Goal: Task Accomplishment & Management: Complete application form

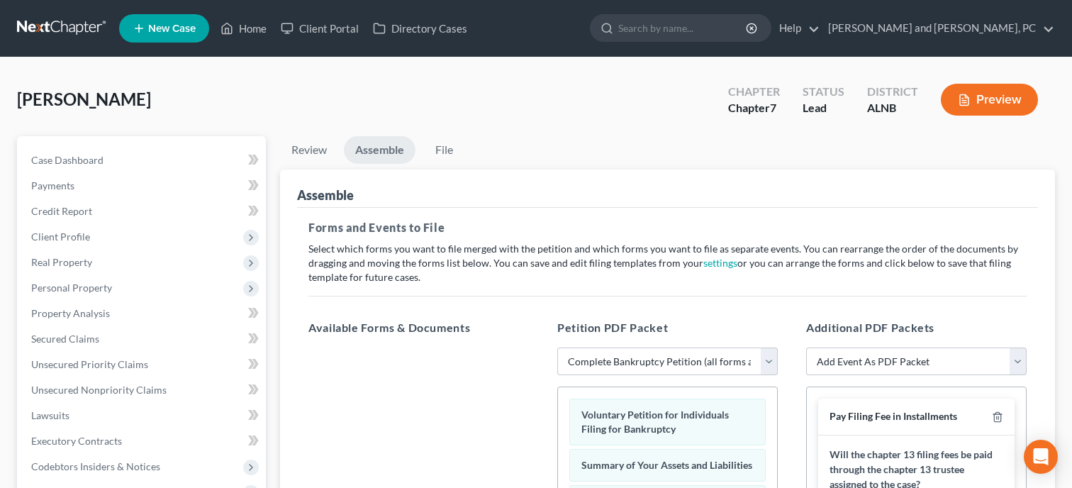
select select "0"
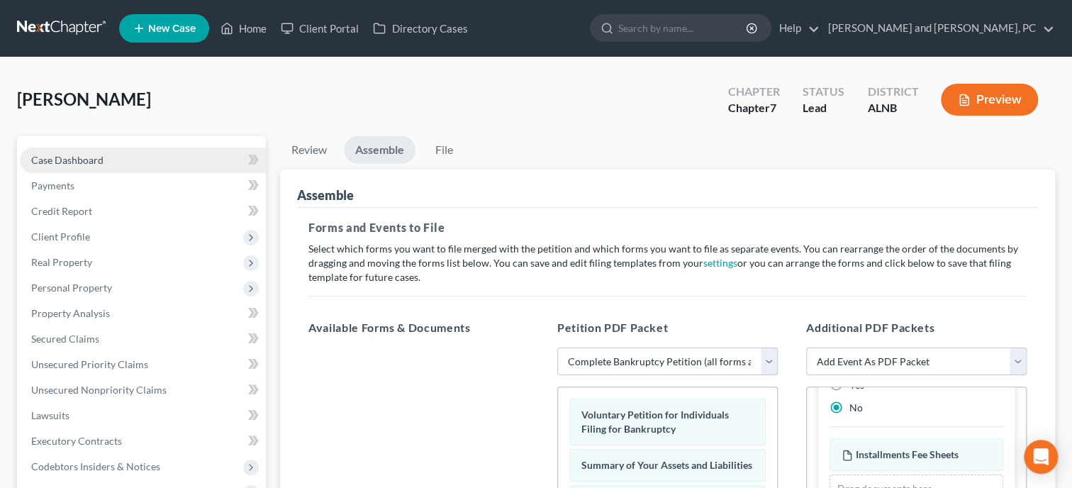
click at [81, 152] on link "Case Dashboard" at bounding box center [143, 160] width 246 height 26
select select "10"
select select "6"
select select "0"
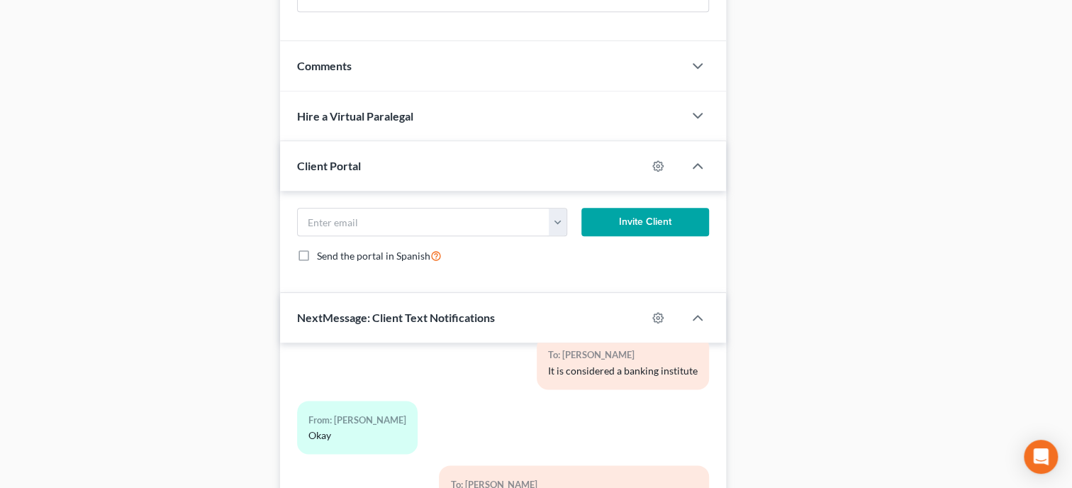
scroll to position [1054, 0]
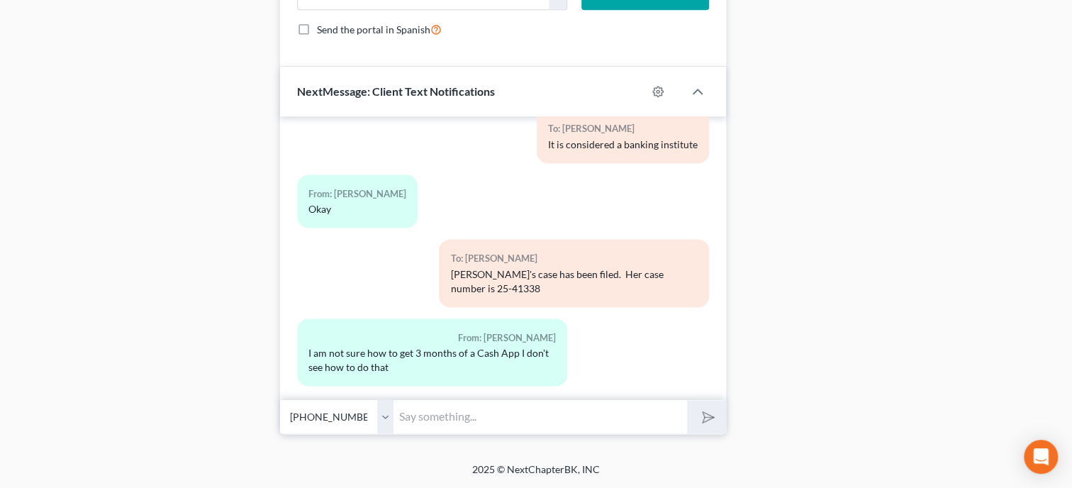
click at [504, 406] on input "text" at bounding box center [540, 416] width 294 height 35
type input "If you go to your profile picture on the top right hand corner and press it it …"
click at [709, 414] on polygon "submit" at bounding box center [705, 416] width 17 height 17
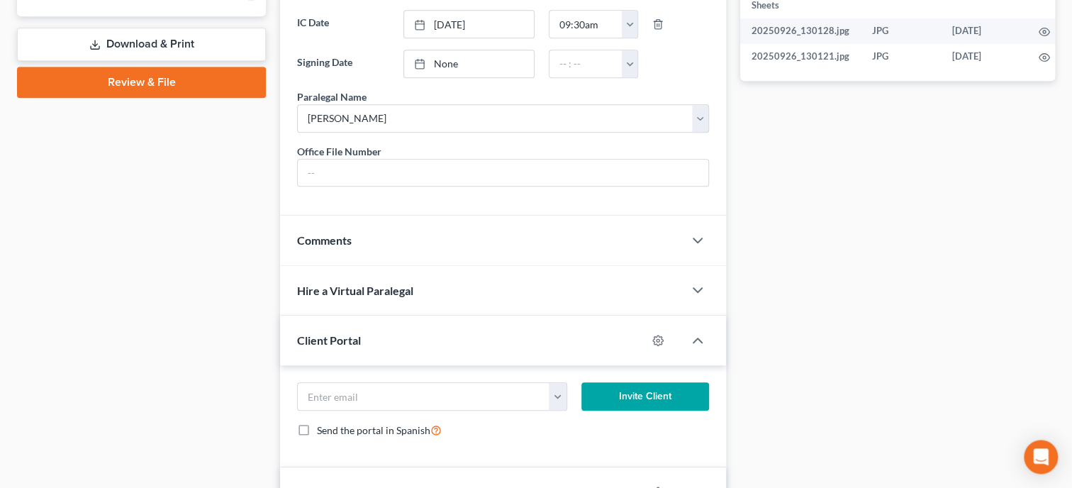
scroll to position [543, 0]
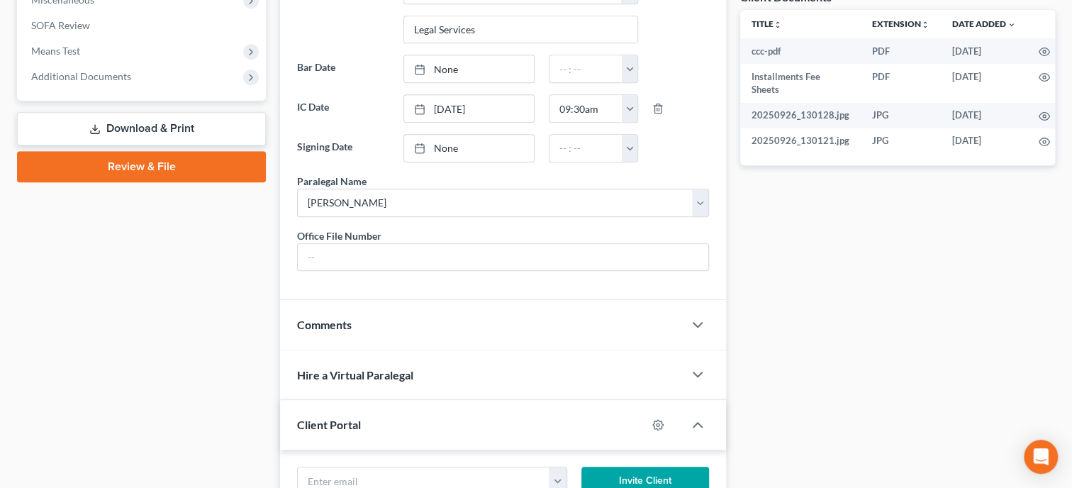
click at [140, 166] on link "Review & File" at bounding box center [141, 166] width 249 height 31
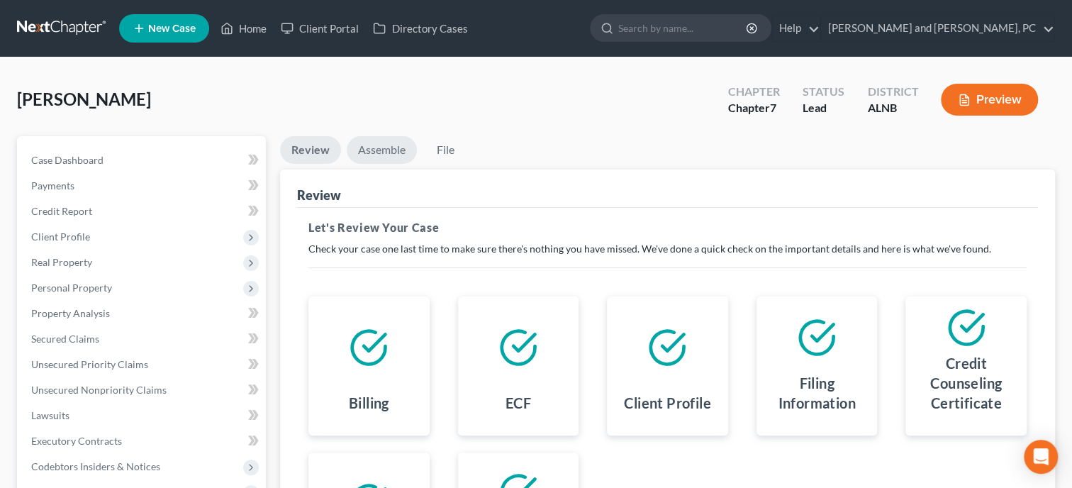
click at [379, 147] on link "Assemble" at bounding box center [382, 150] width 70 height 28
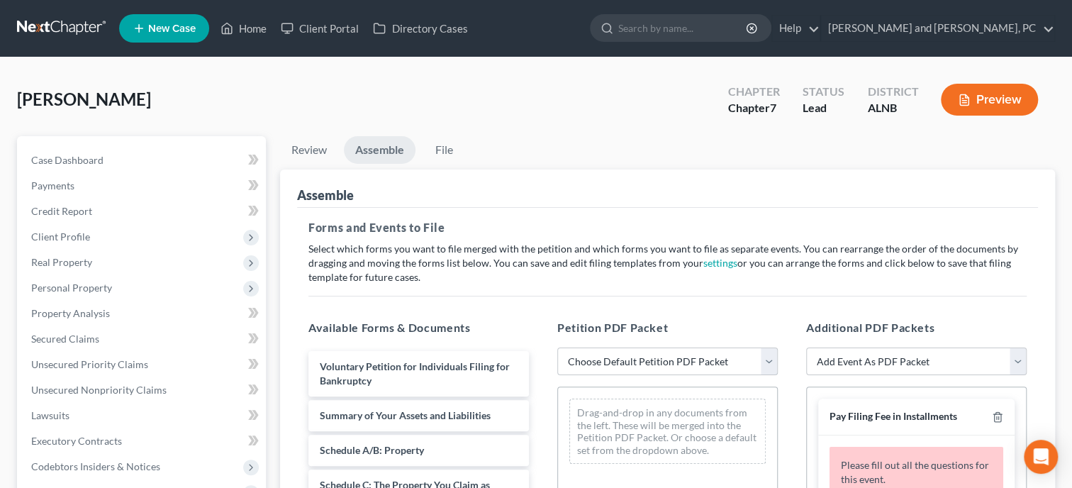
click at [557, 347] on select "Choose Default Petition PDF Packet Complete Bankruptcy Petition (all forms and …" at bounding box center [667, 361] width 220 height 28
select select "0"
click option "Complete Bankruptcy Petition (all forms and schedules)" at bounding box center [0, 0] width 0 height 0
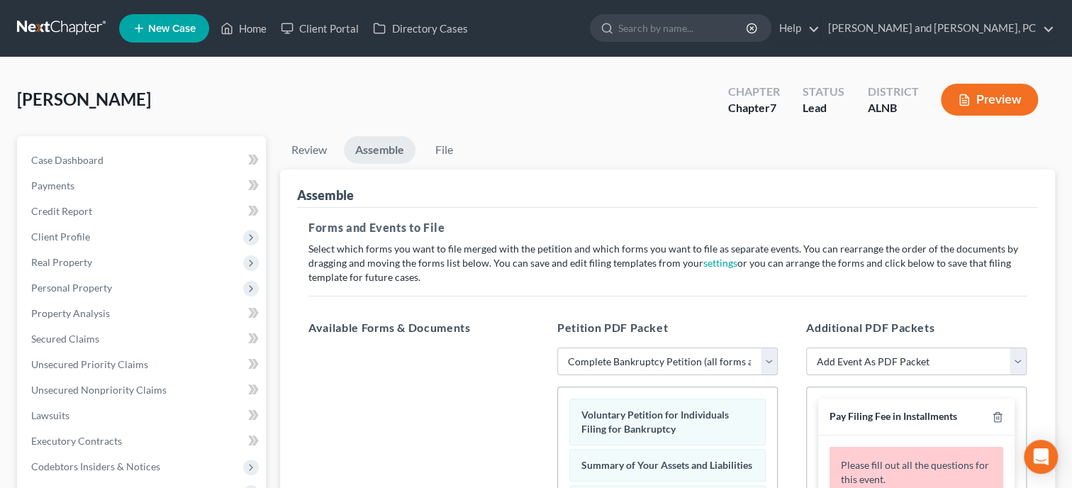
scroll to position [218, 0]
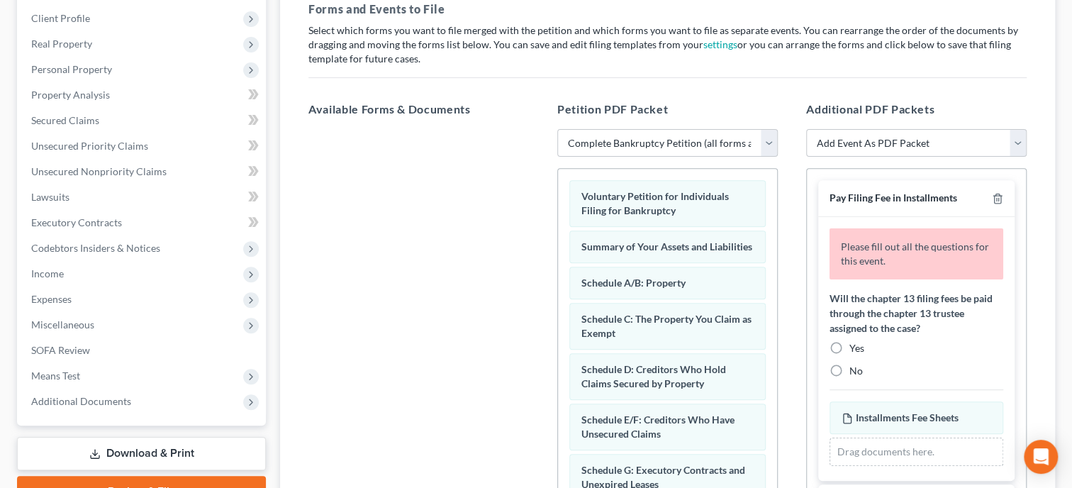
click at [849, 368] on label "No" at bounding box center [855, 371] width 13 height 14
click at [855, 368] on input "No" at bounding box center [859, 368] width 9 height 9
radio input "true"
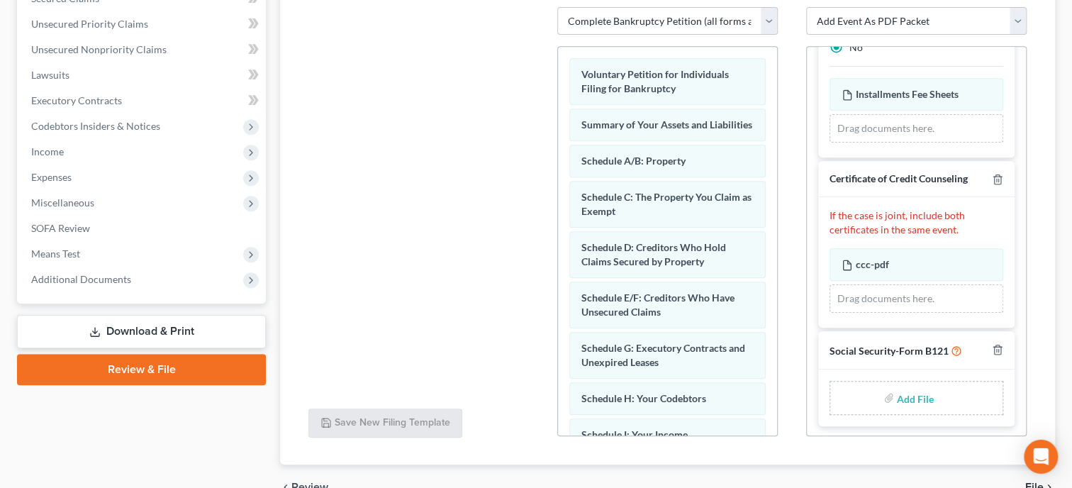
scroll to position [415, 0]
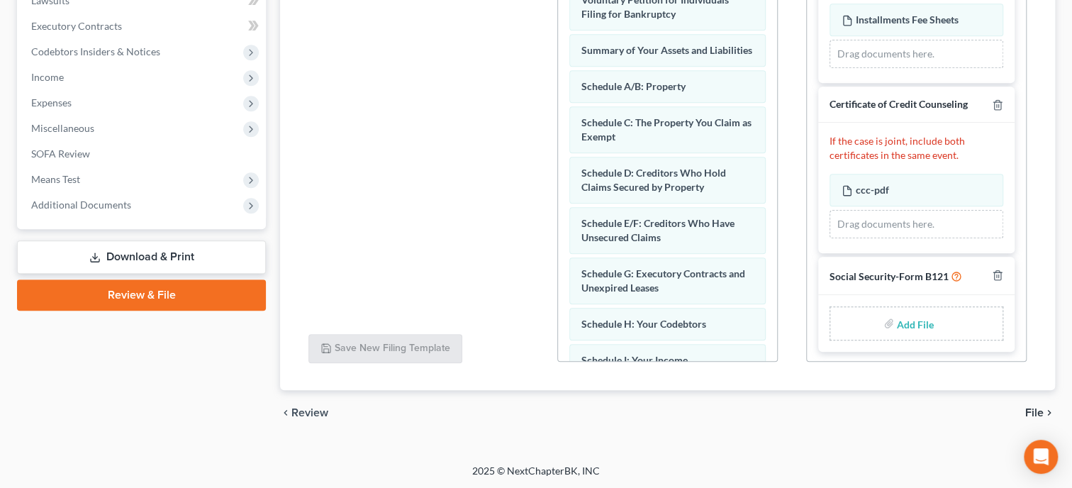
click at [911, 324] on input "file" at bounding box center [914, 324] width 34 height 26
type input "C:\fakepath\ssnstatement.pdf"
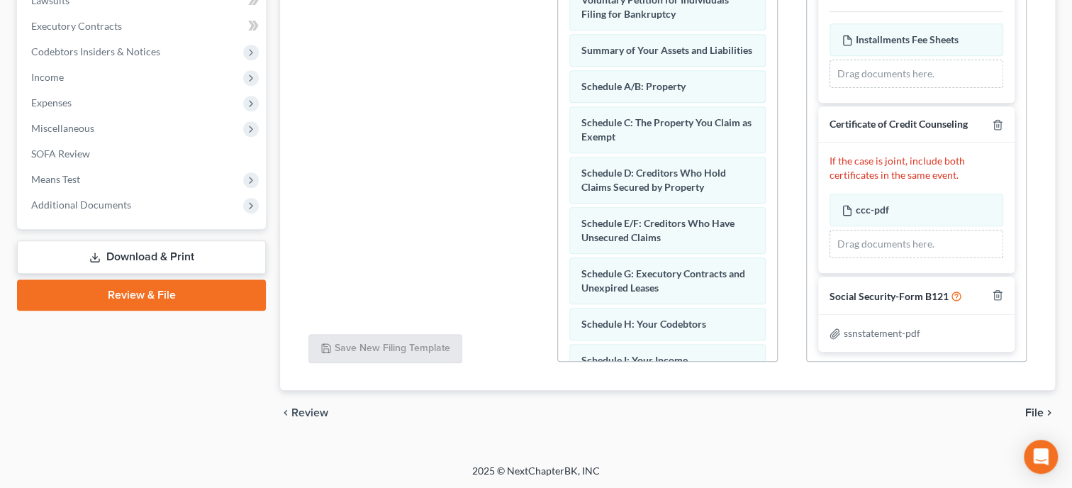
click at [1037, 410] on span "File" at bounding box center [1034, 412] width 18 height 11
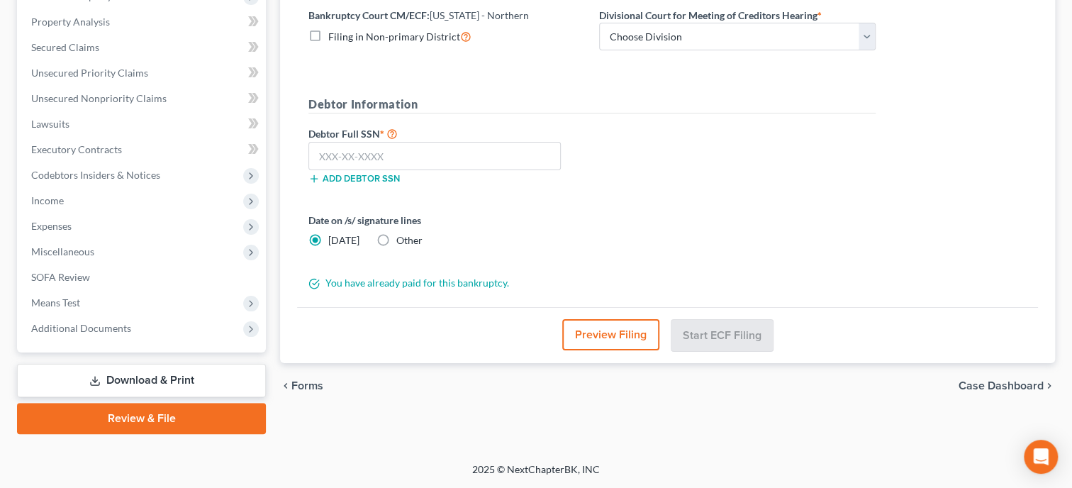
scroll to position [289, 0]
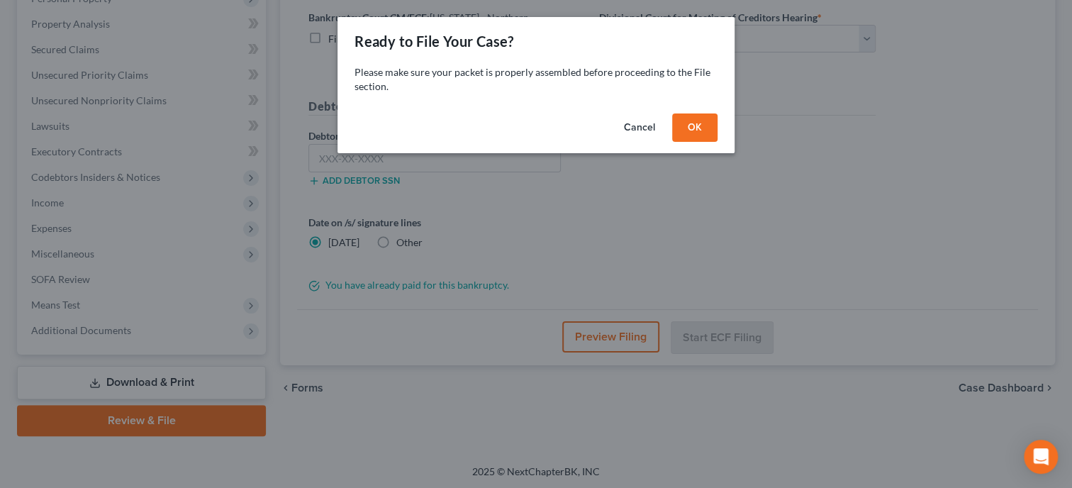
click at [698, 131] on button "OK" at bounding box center [694, 127] width 45 height 28
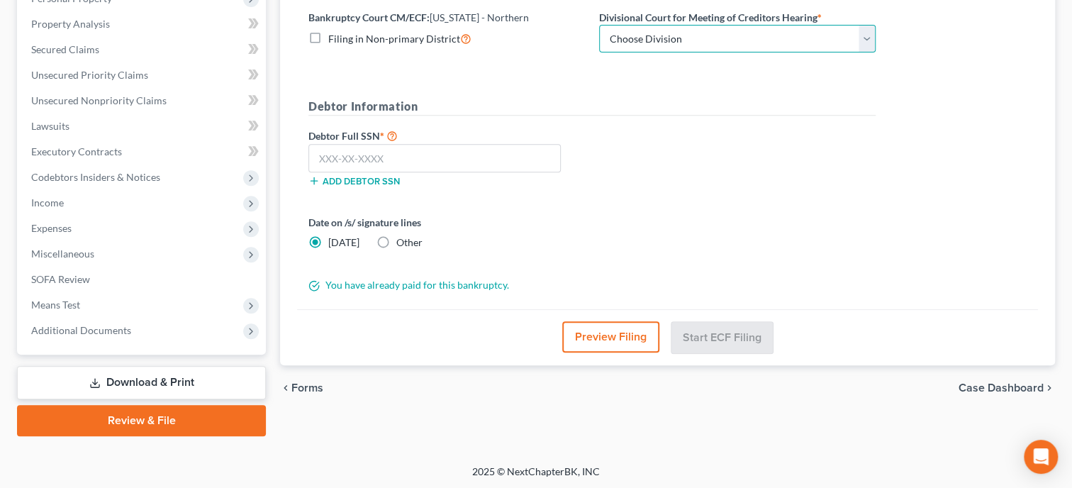
click at [599, 25] on select "Choose Division [GEOGRAPHIC_DATA] [GEOGRAPHIC_DATA] [GEOGRAPHIC_DATA] [GEOGRAPH…" at bounding box center [737, 39] width 277 height 28
select select "0"
click option "Anniston" at bounding box center [0, 0] width 0 height 0
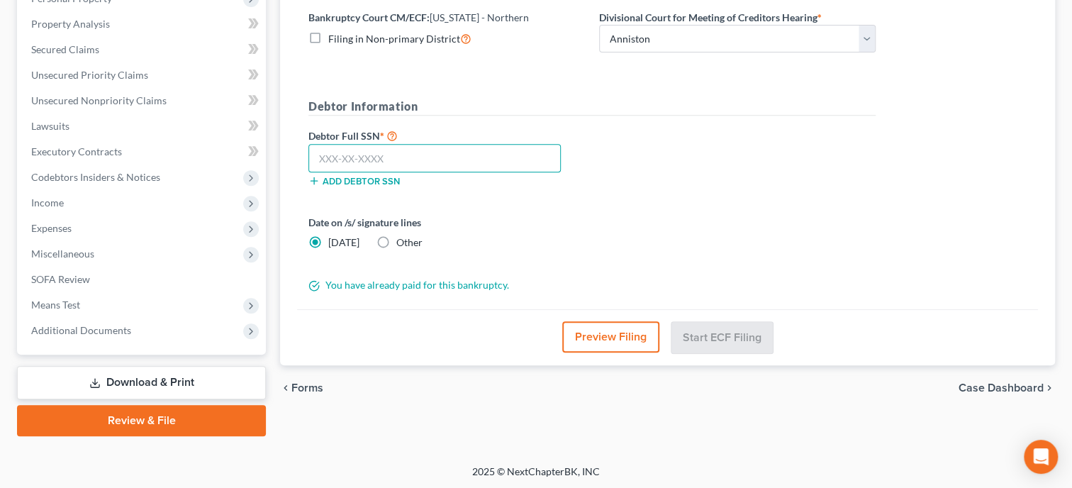
click at [538, 167] on input "text" at bounding box center [434, 158] width 252 height 28
type input "376-02-0266"
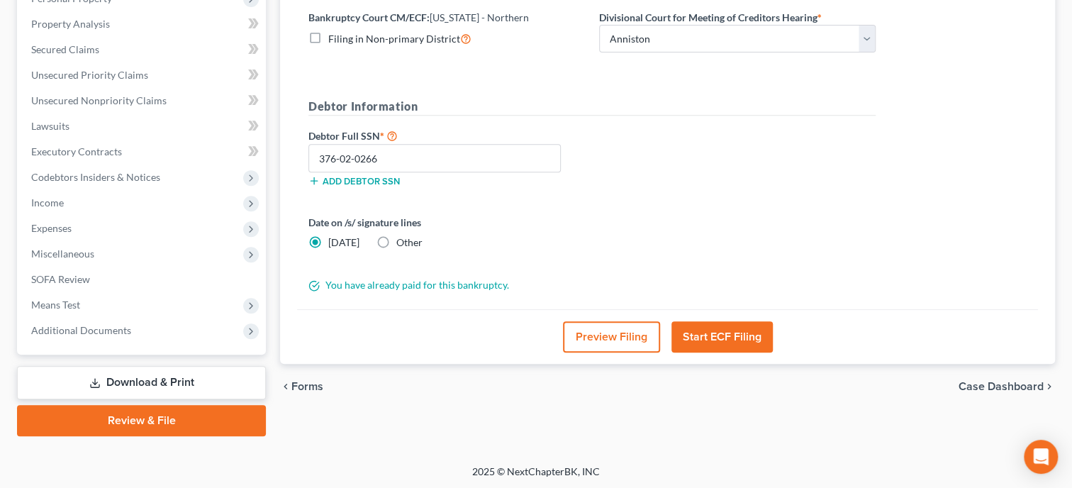
click at [752, 329] on button "Start ECF Filing" at bounding box center [721, 336] width 101 height 31
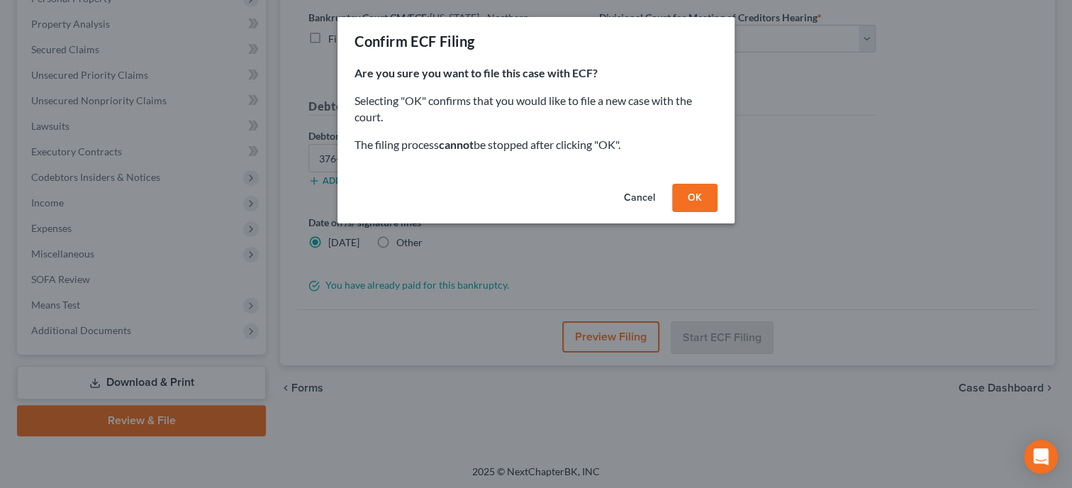
click at [690, 194] on button "OK" at bounding box center [694, 198] width 45 height 28
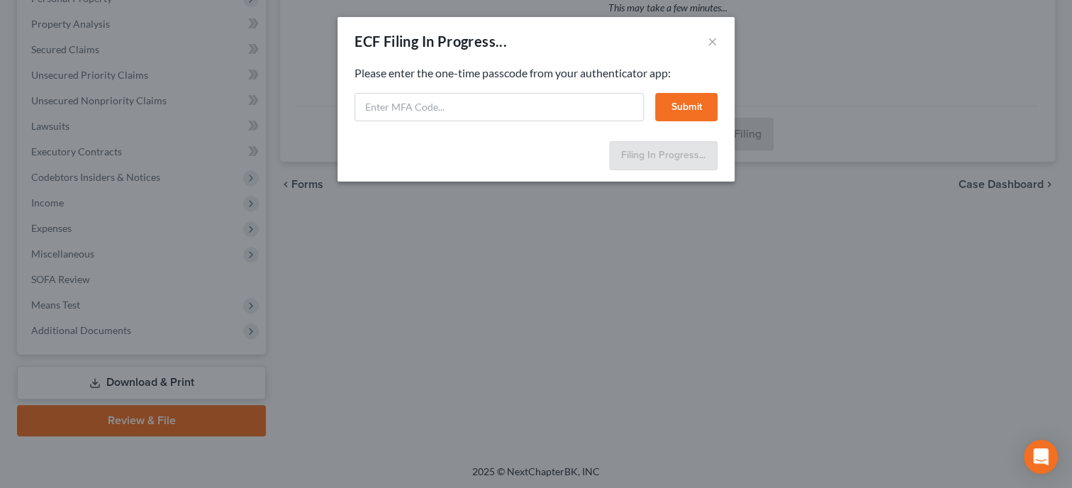
select select "0"
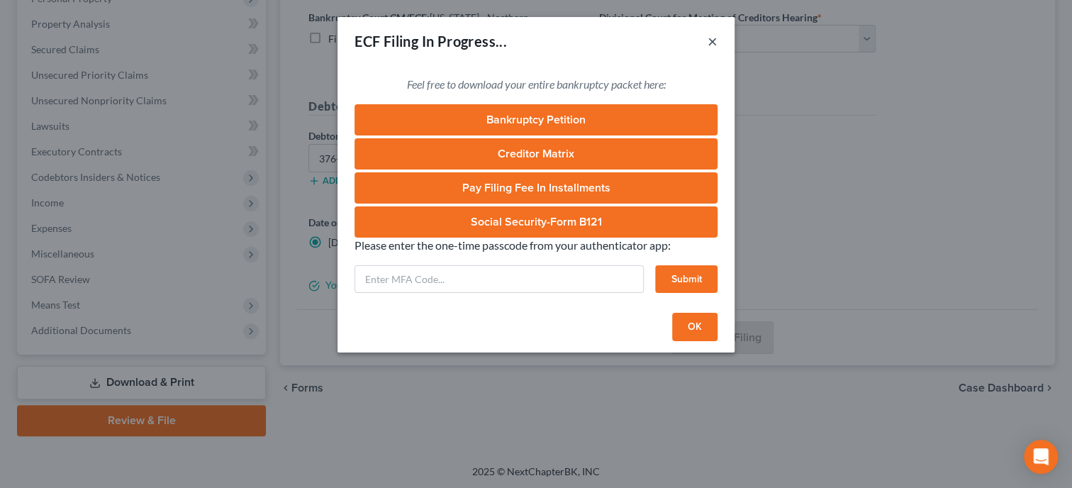
click at [713, 44] on button "×" at bounding box center [713, 41] width 10 height 17
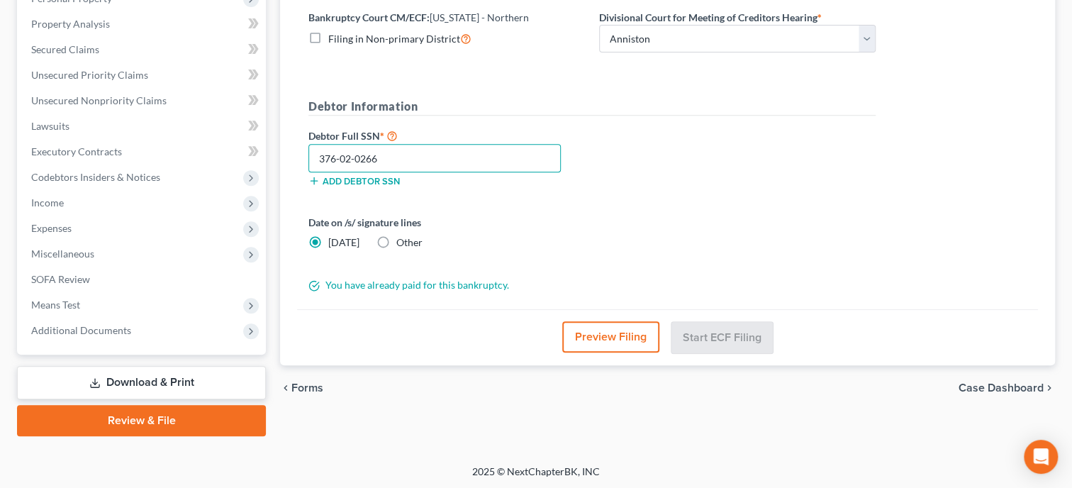
click at [476, 164] on input "376-02-0266" at bounding box center [434, 158] width 252 height 28
type input "376-02-0266"
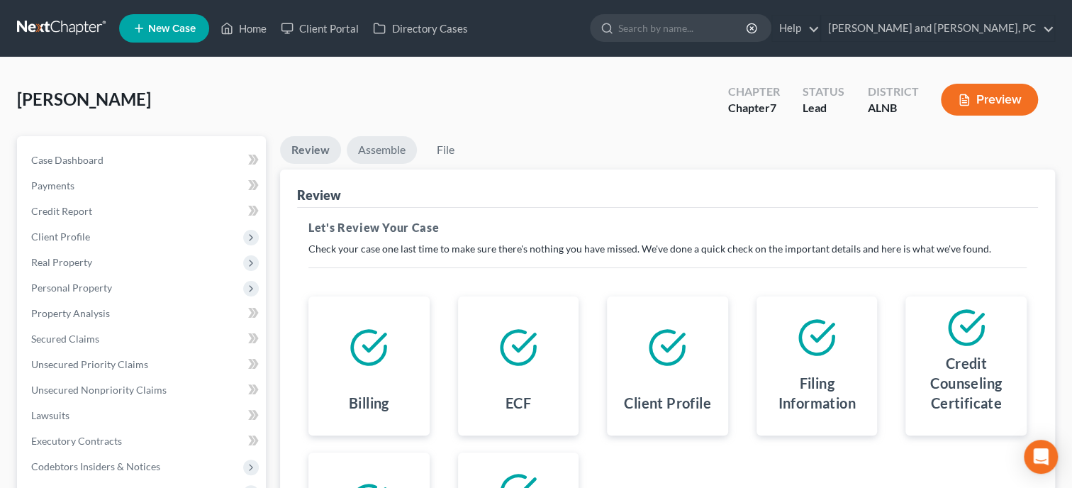
click at [406, 156] on link "Assemble" at bounding box center [382, 150] width 70 height 28
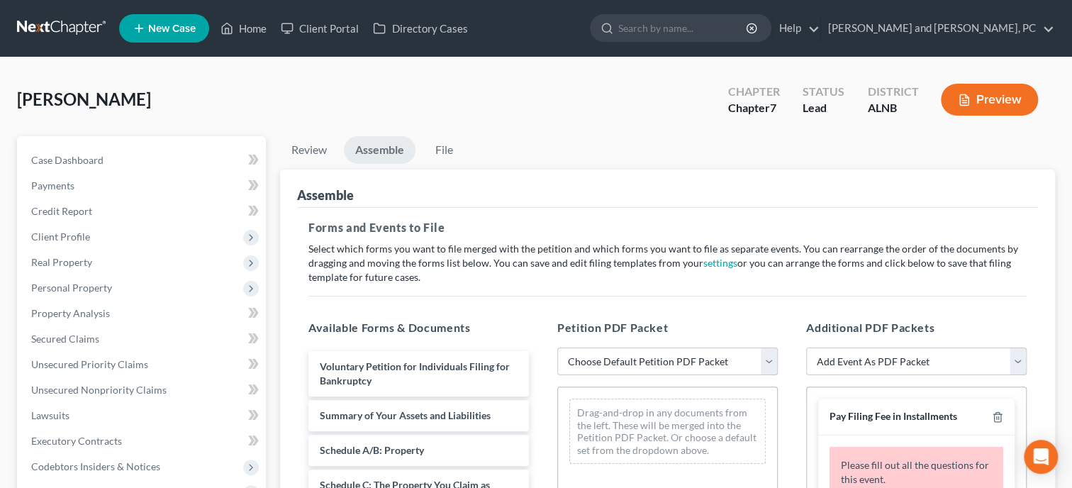
click at [666, 64] on div "[PERSON_NAME] Upgraded Chapter Chapter 7 Status Lead District ALNB Preview Peti…" at bounding box center [536, 467] width 1072 height 821
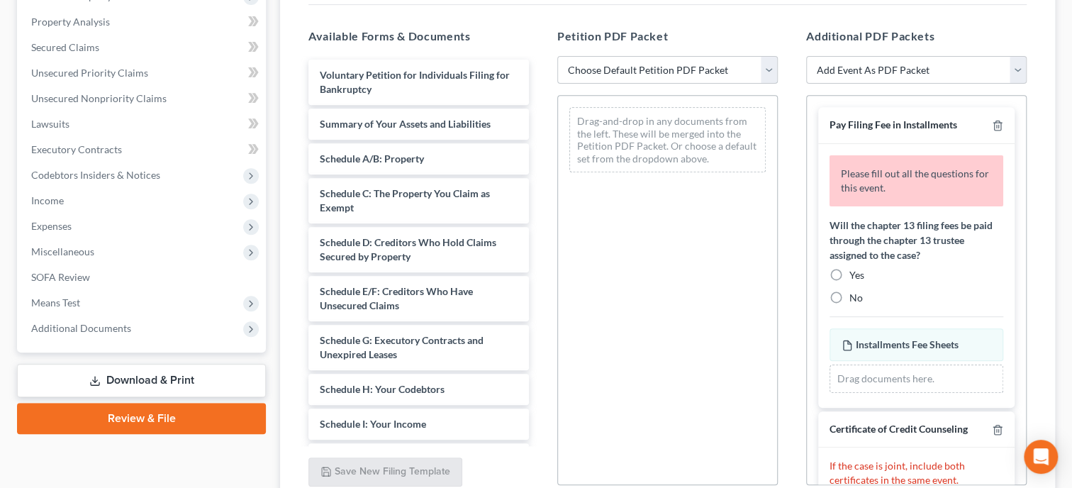
click at [557, 56] on select "Choose Default Petition PDF Packet Complete Bankruptcy Petition (all forms and …" at bounding box center [667, 70] width 220 height 28
select select "0"
click option "Complete Bankruptcy Petition (all forms and schedules)" at bounding box center [0, 0] width 0 height 0
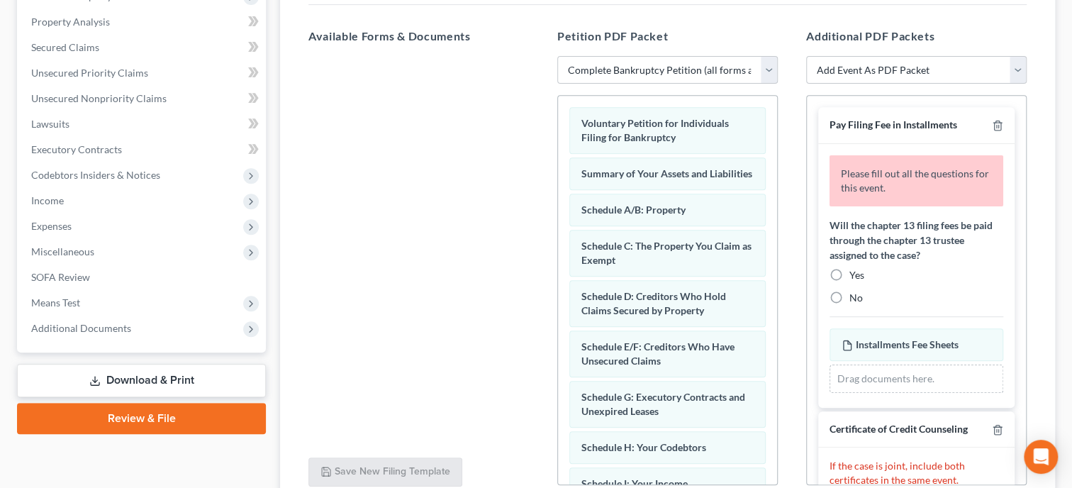
click at [849, 298] on label "No" at bounding box center [855, 298] width 13 height 14
click at [855, 298] on input "No" at bounding box center [859, 295] width 9 height 9
radio input "true"
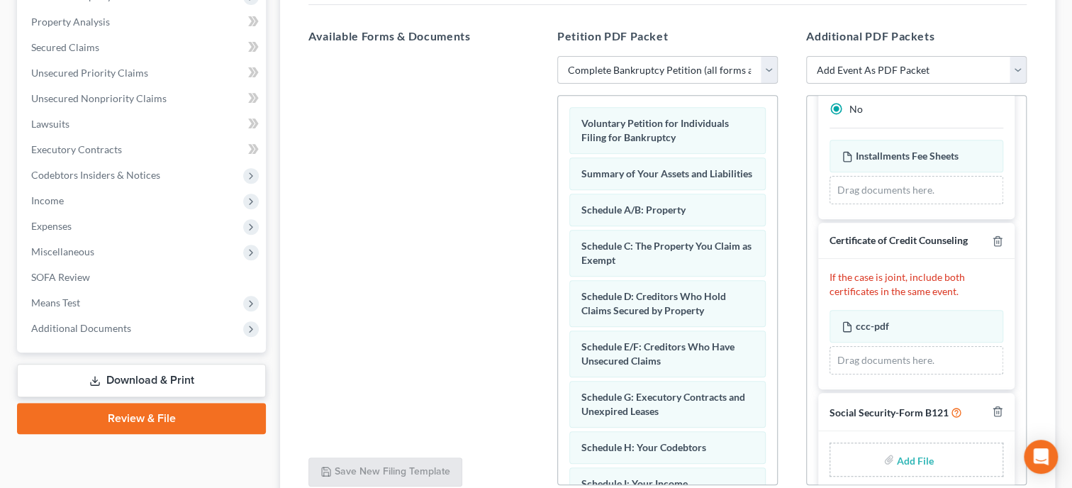
scroll to position [139, 0]
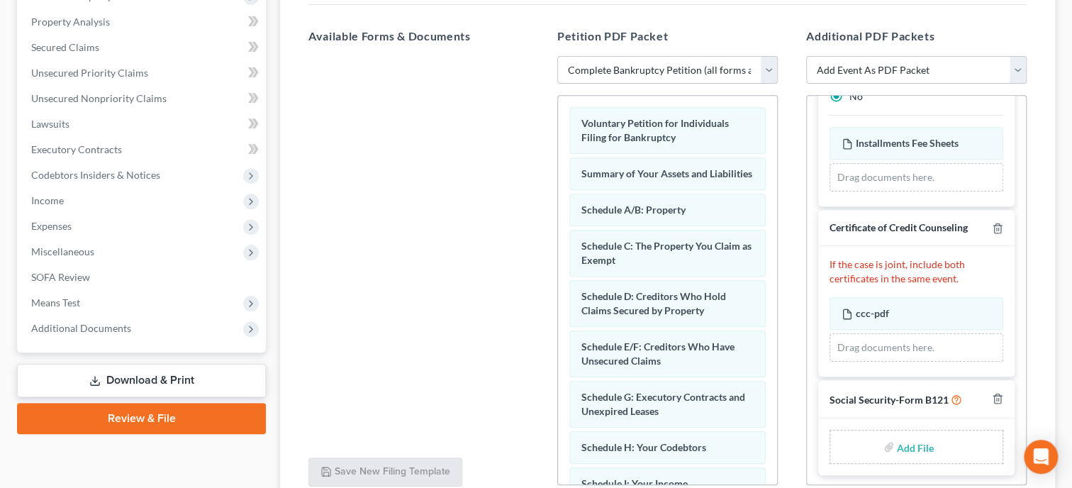
click at [912, 443] on input "file" at bounding box center [914, 447] width 34 height 26
type input "C:\fakepath\ssnstatement.pdf"
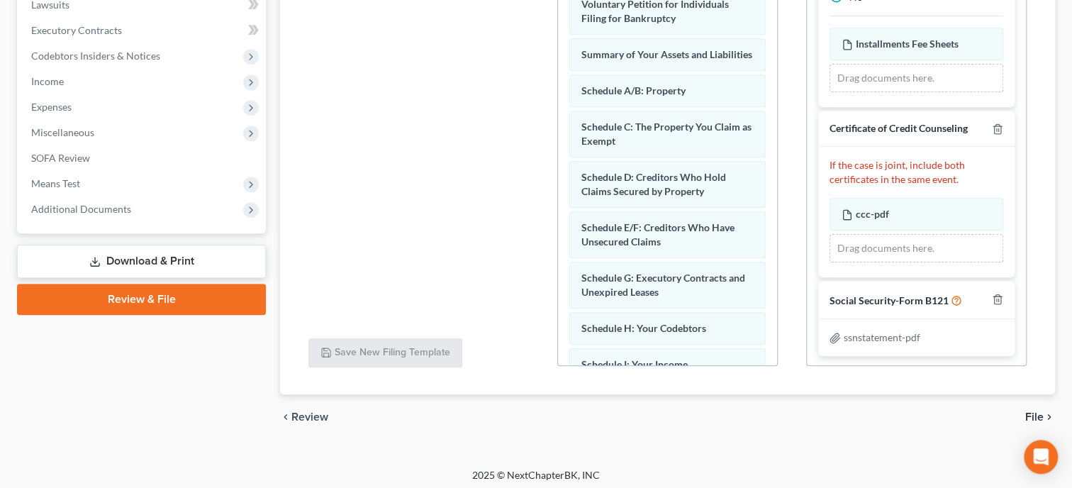
scroll to position [415, 0]
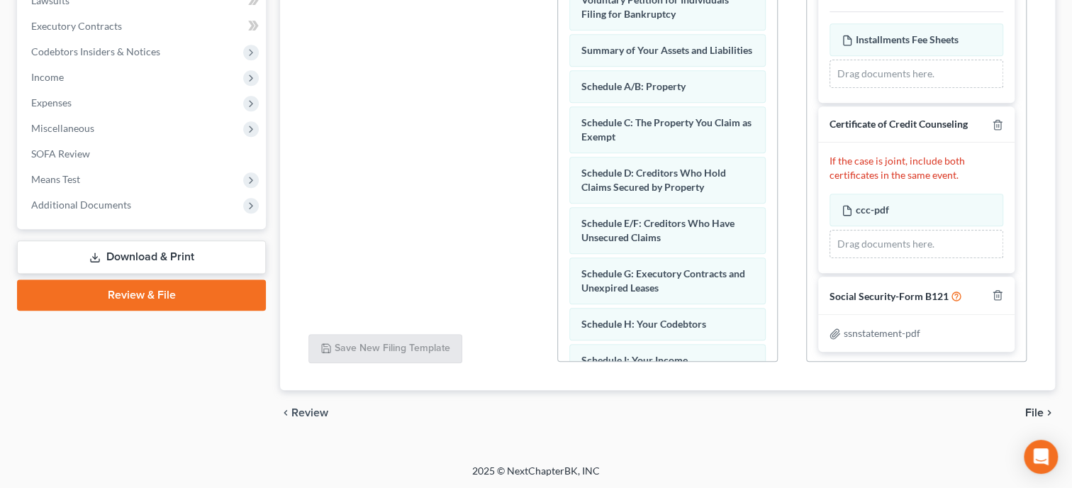
click at [1035, 415] on span "File" at bounding box center [1034, 412] width 18 height 11
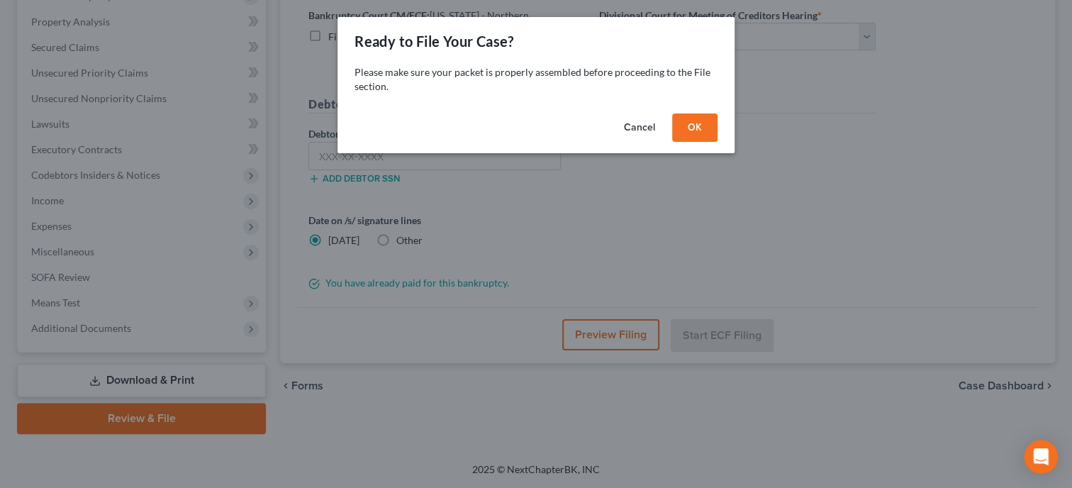
scroll to position [289, 0]
click at [696, 125] on button "OK" at bounding box center [694, 127] width 45 height 28
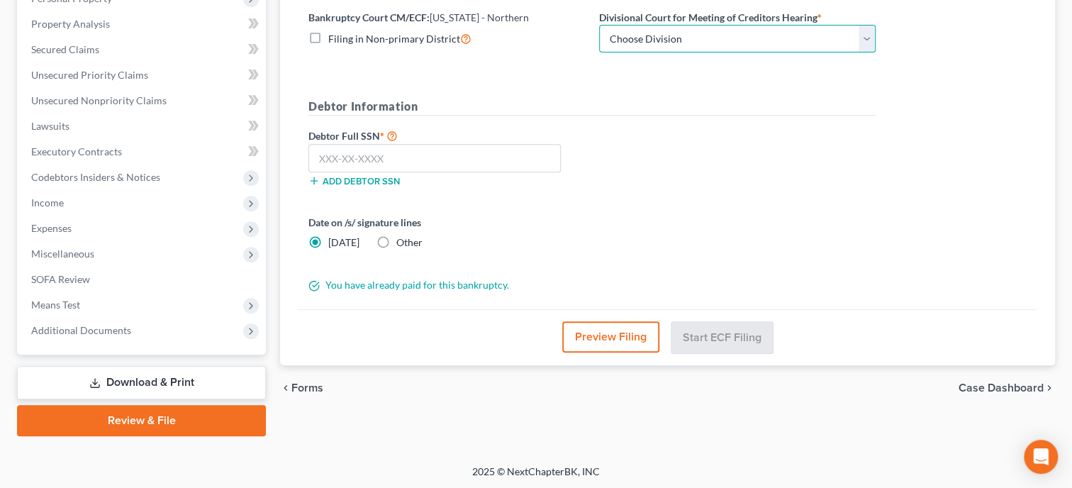
click at [599, 25] on select "Choose Division [GEOGRAPHIC_DATA] [GEOGRAPHIC_DATA] [GEOGRAPHIC_DATA] [GEOGRAPH…" at bounding box center [737, 39] width 277 height 28
select select "0"
click option "Anniston" at bounding box center [0, 0] width 0 height 0
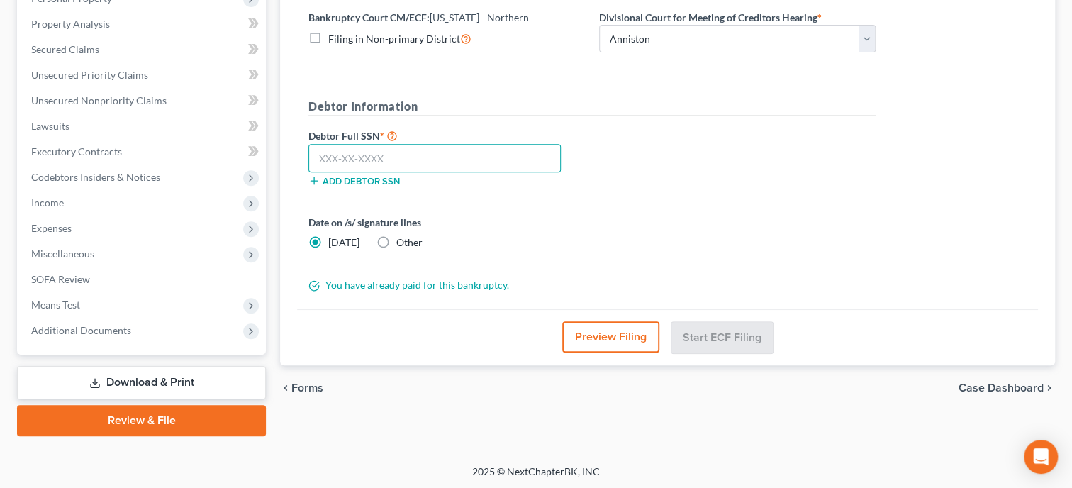
click at [540, 145] on input "text" at bounding box center [434, 158] width 252 height 28
type input "376-02-0266"
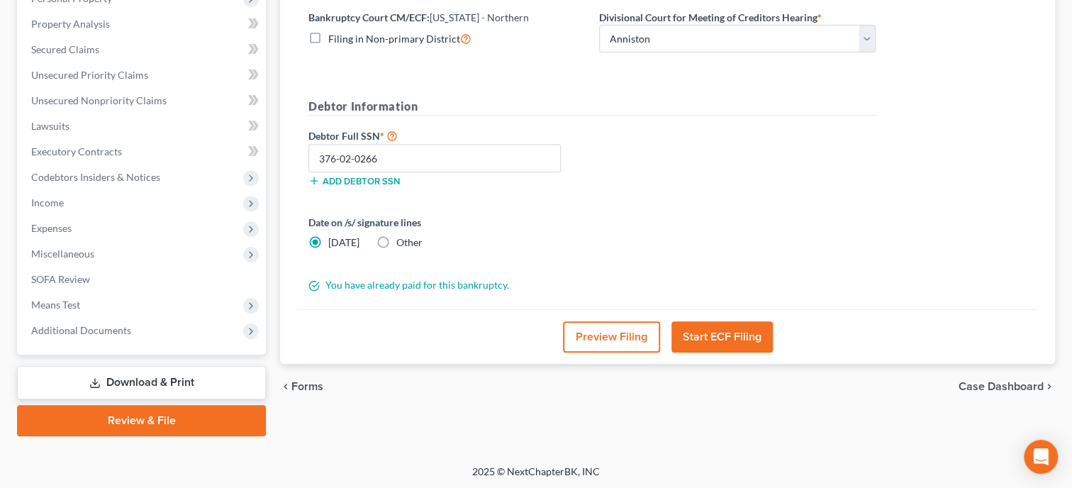
click at [713, 334] on button "Start ECF Filing" at bounding box center [721, 336] width 101 height 31
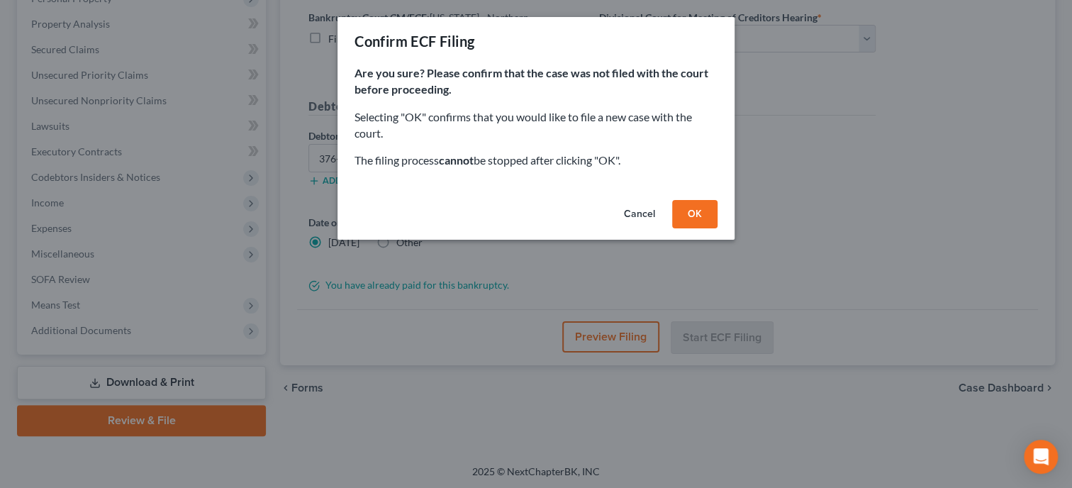
click at [693, 206] on button "OK" at bounding box center [694, 214] width 45 height 28
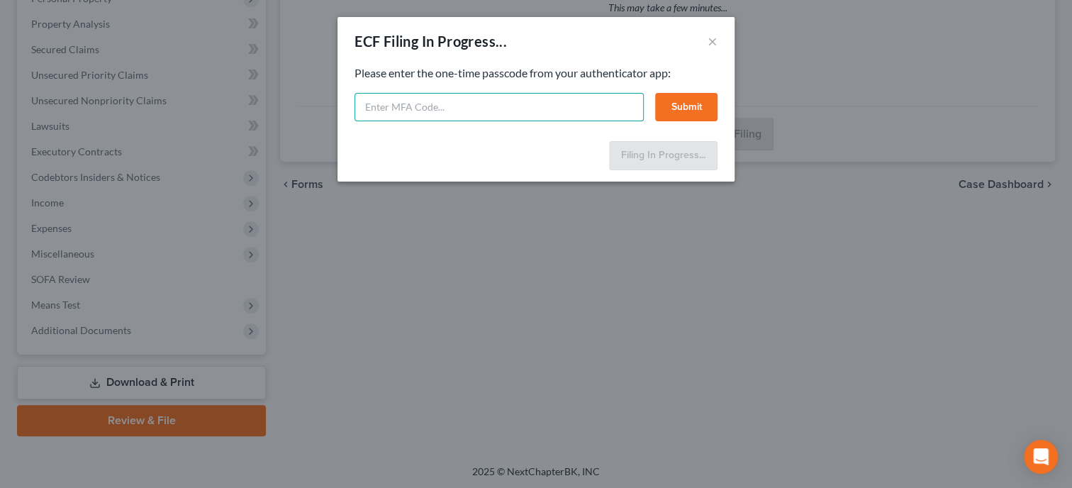
click at [465, 110] on input "text" at bounding box center [498, 107] width 289 height 28
type input "999177"
click at [668, 98] on button "Submit" at bounding box center [686, 107] width 62 height 28
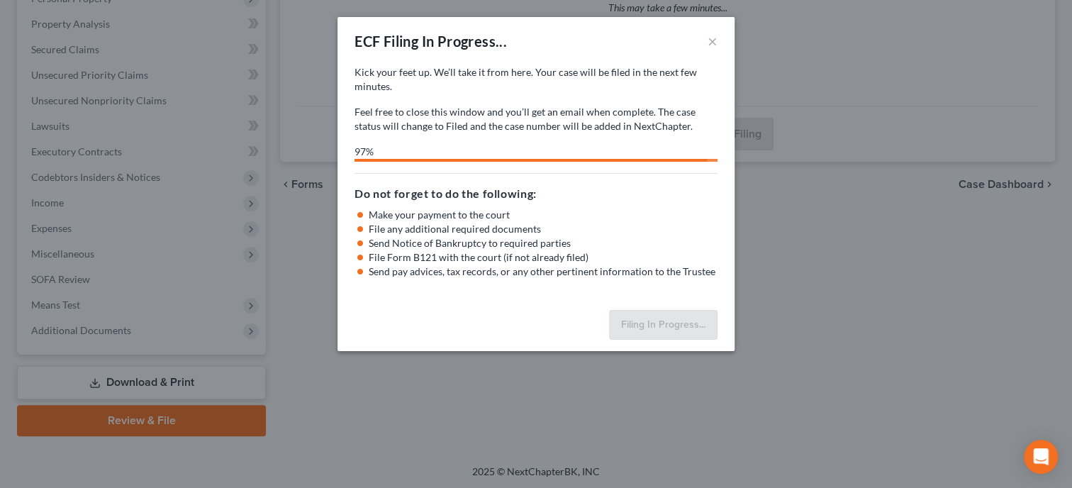
select select "0"
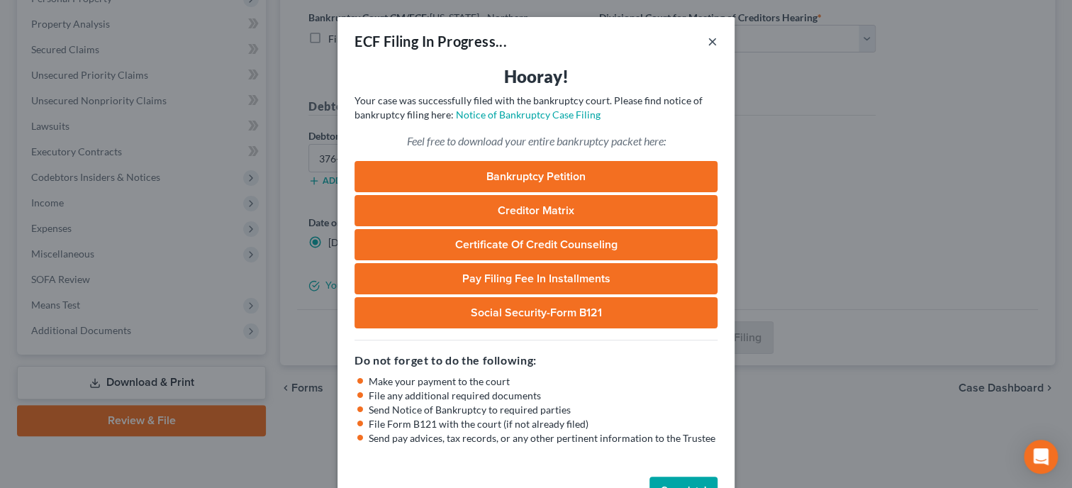
click at [711, 40] on button "×" at bounding box center [713, 41] width 10 height 17
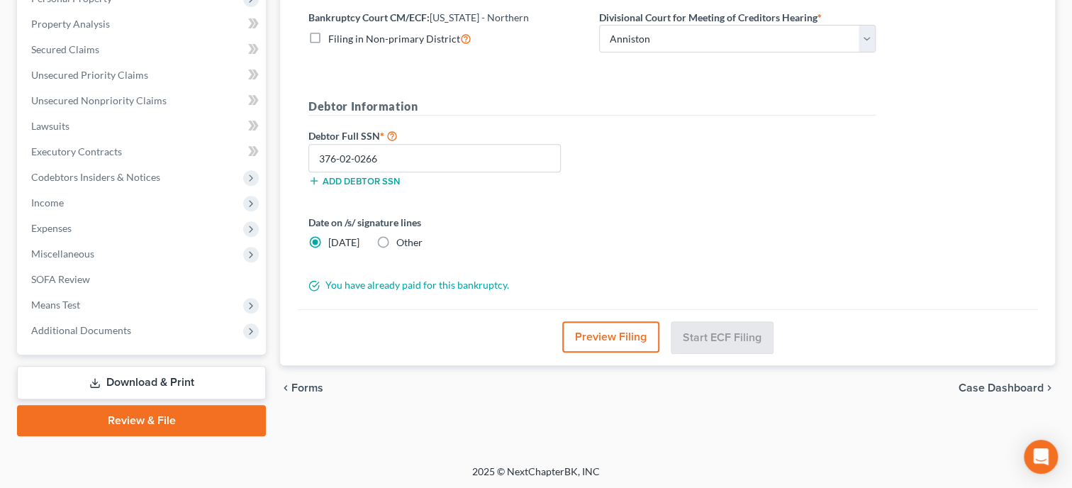
scroll to position [0, 0]
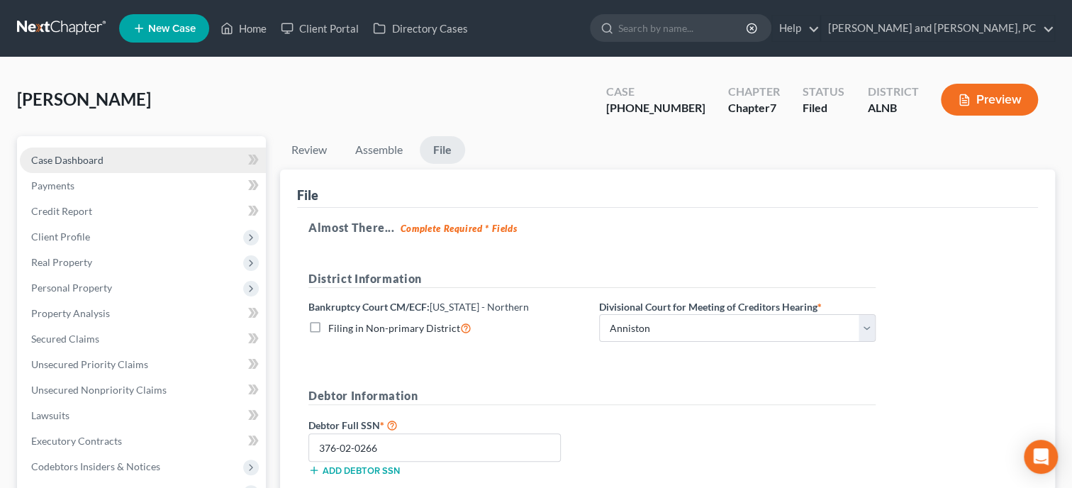
click at [69, 156] on span "Case Dashboard" at bounding box center [67, 160] width 72 height 12
select select "6"
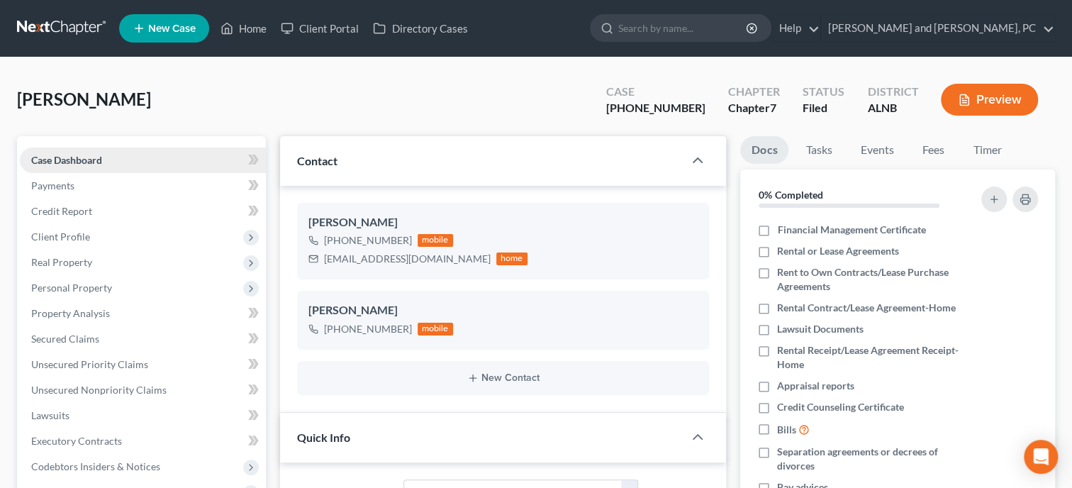
select select "0"
click at [247, 21] on link "Home" at bounding box center [243, 29] width 60 height 26
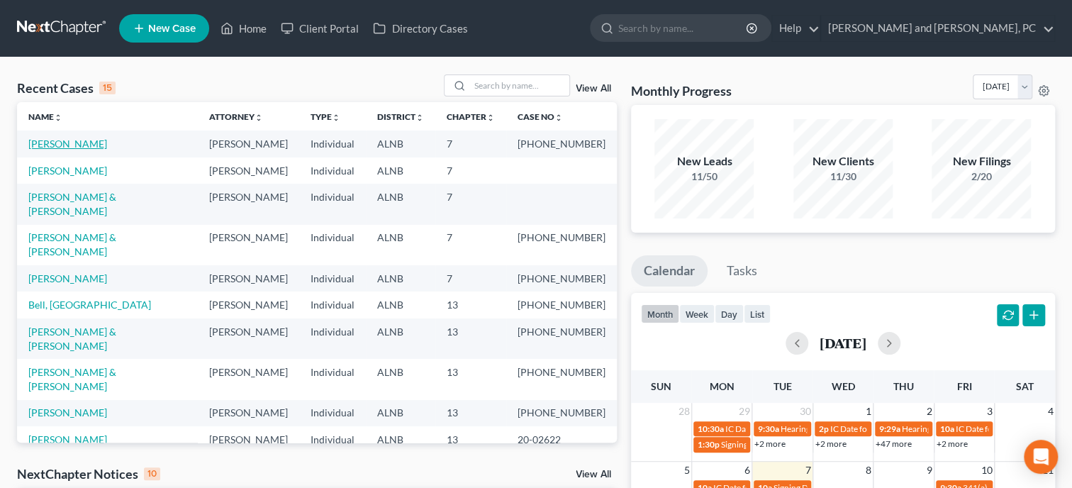
click at [77, 150] on link "[PERSON_NAME]" at bounding box center [67, 144] width 79 height 12
select select "6"
select select "0"
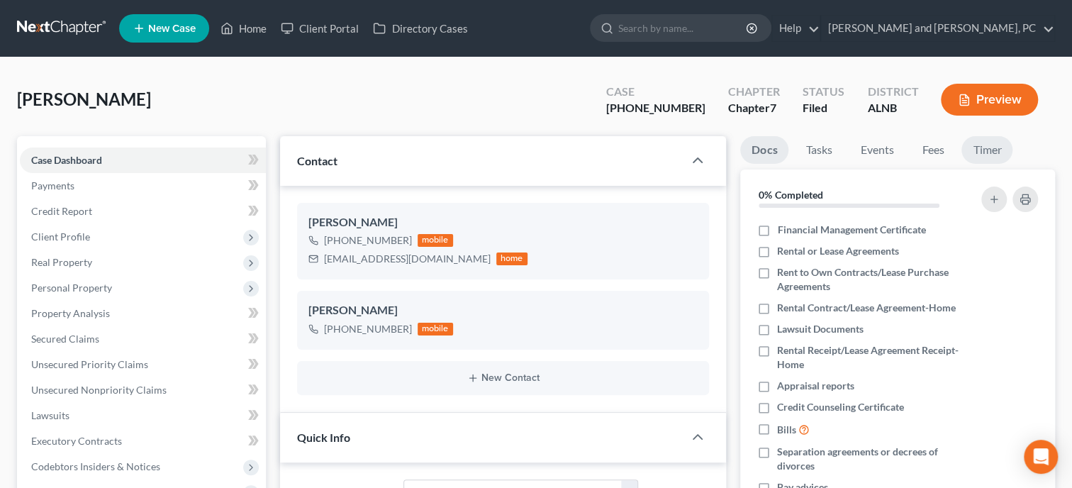
scroll to position [2171, 0]
click at [973, 151] on link "Timer" at bounding box center [986, 150] width 51 height 28
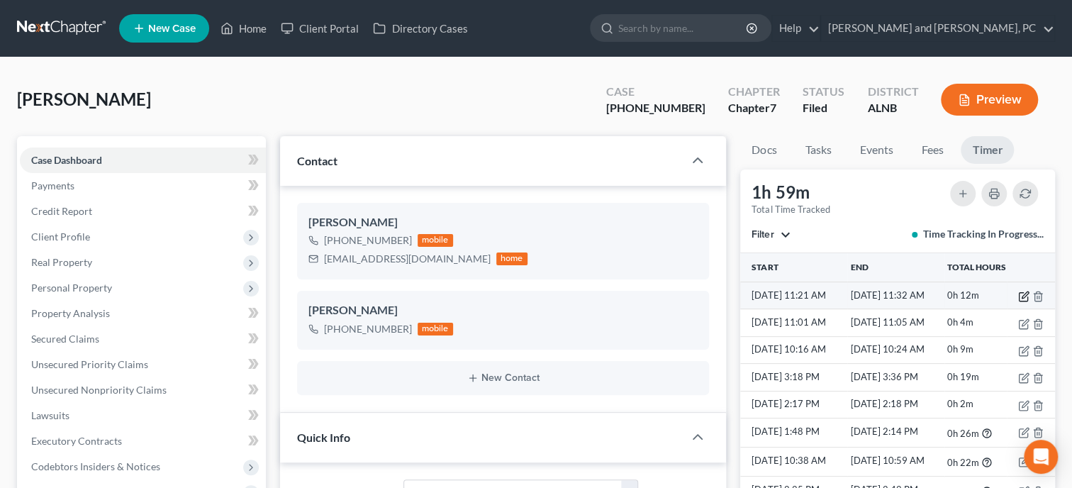
click at [1022, 296] on icon "button" at bounding box center [1023, 296] width 11 height 11
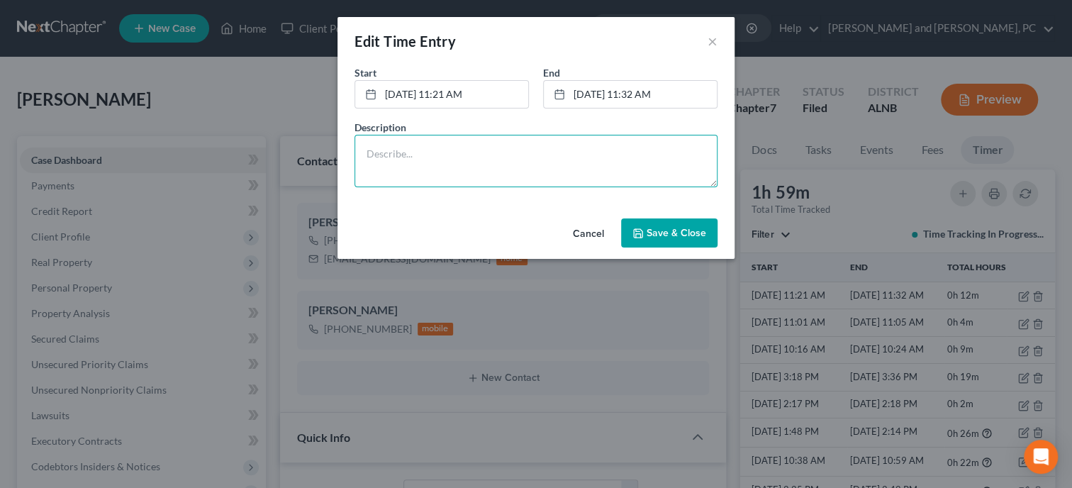
click at [596, 170] on textarea at bounding box center [535, 161] width 363 height 52
type textarea "Filed Petition with Court"
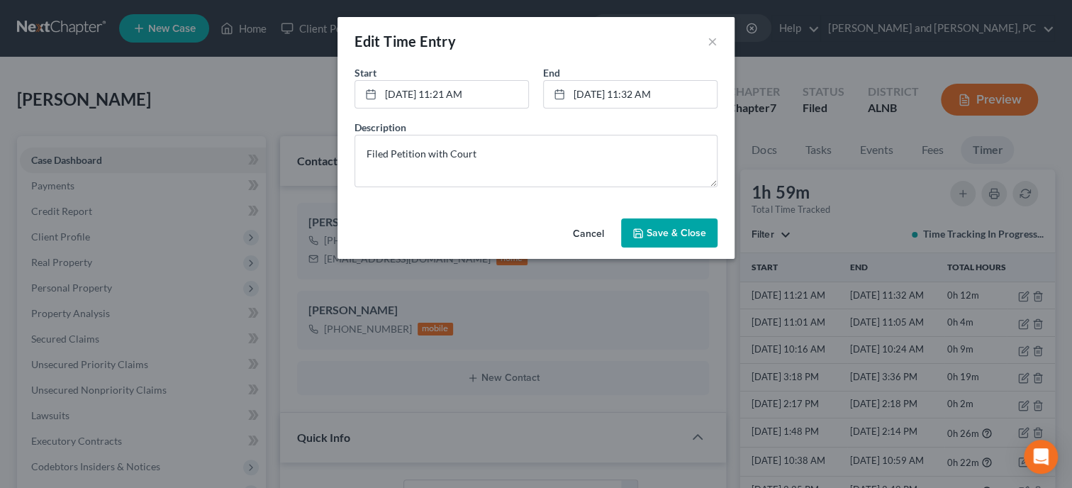
click at [663, 235] on span "Save & Close" at bounding box center [677, 233] width 60 height 12
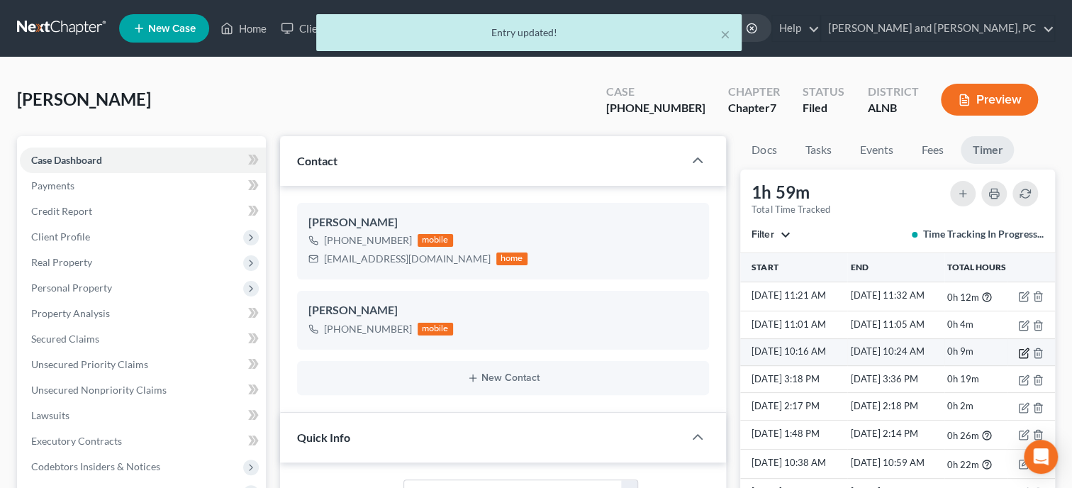
click at [1022, 355] on icon "button" at bounding box center [1023, 352] width 11 height 11
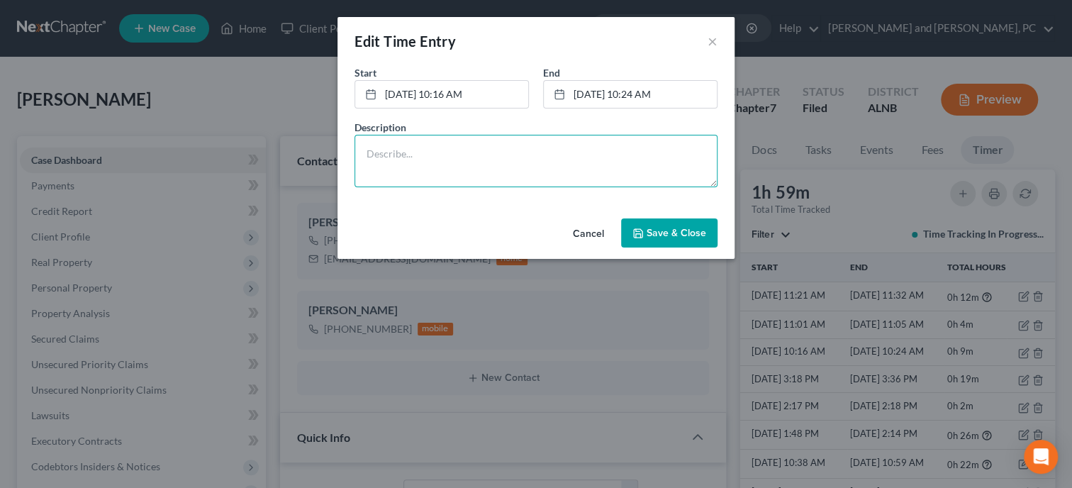
click at [508, 151] on textarea at bounding box center [535, 161] width 363 height 52
type textarea "Work on Petition"
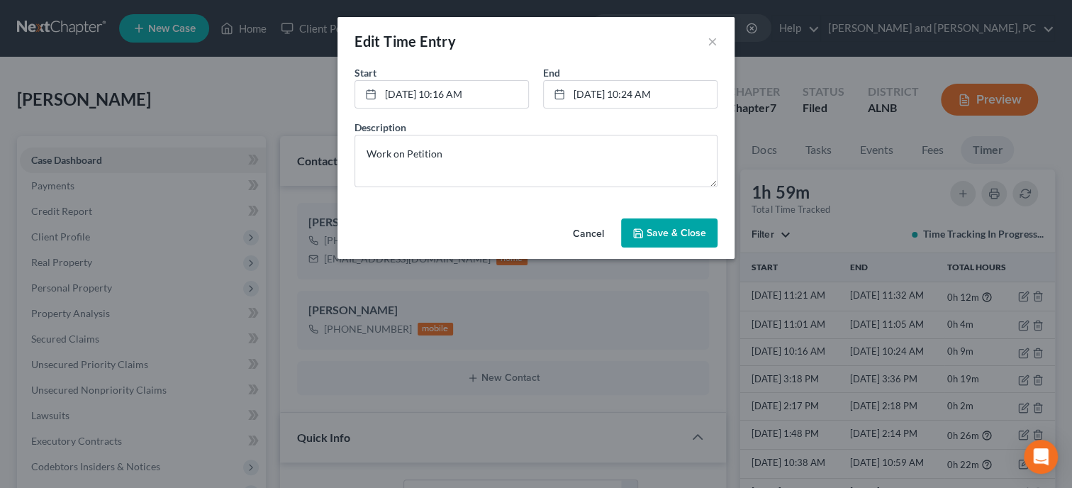
click at [686, 234] on span "Save & Close" at bounding box center [677, 233] width 60 height 12
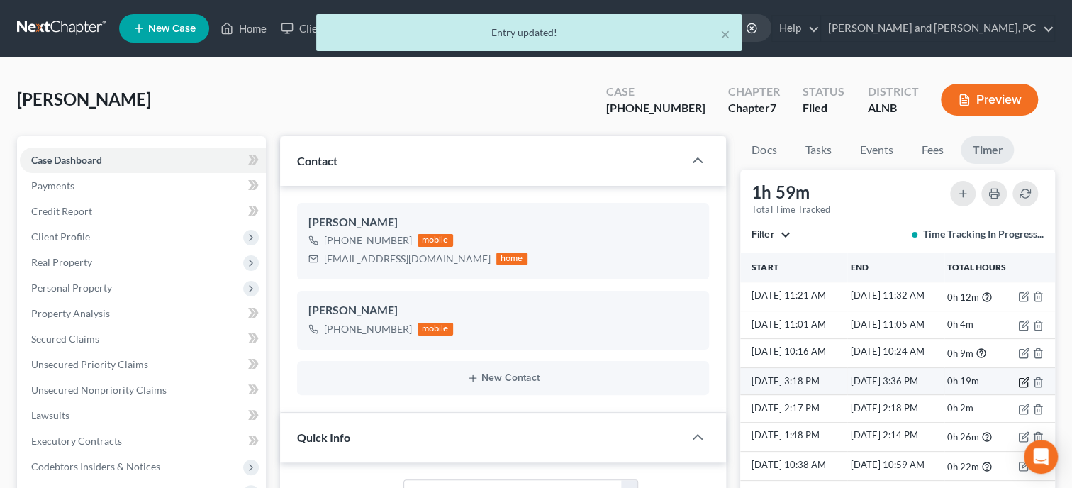
click at [1019, 381] on icon "button" at bounding box center [1023, 383] width 9 height 9
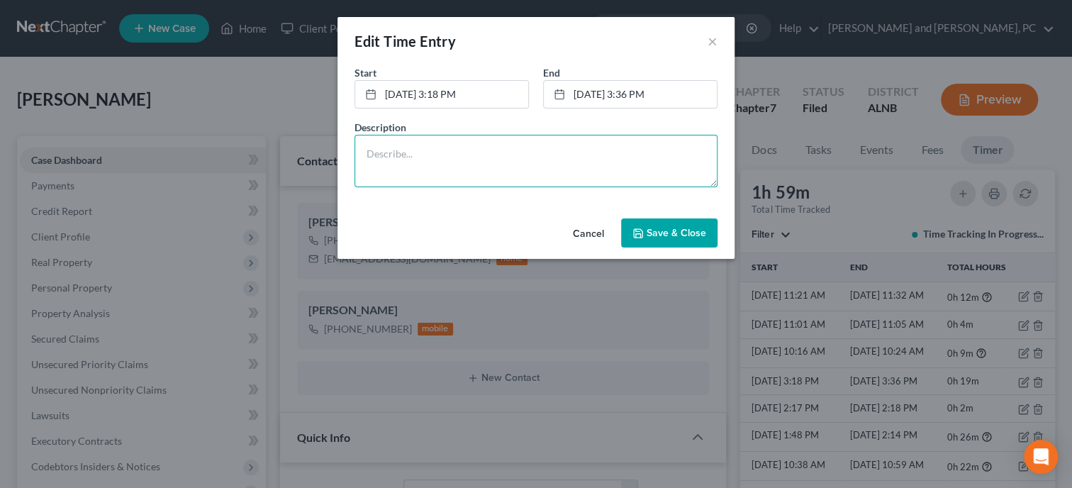
click at [464, 135] on textarea at bounding box center [535, 161] width 363 height 52
type textarea "Work on Petition"
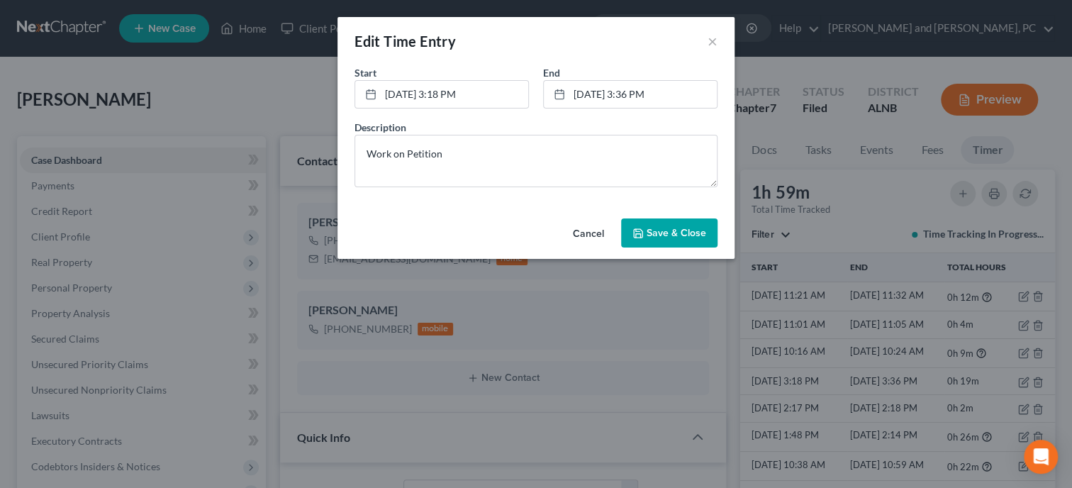
click at [646, 229] on button "Save & Close" at bounding box center [669, 233] width 96 height 30
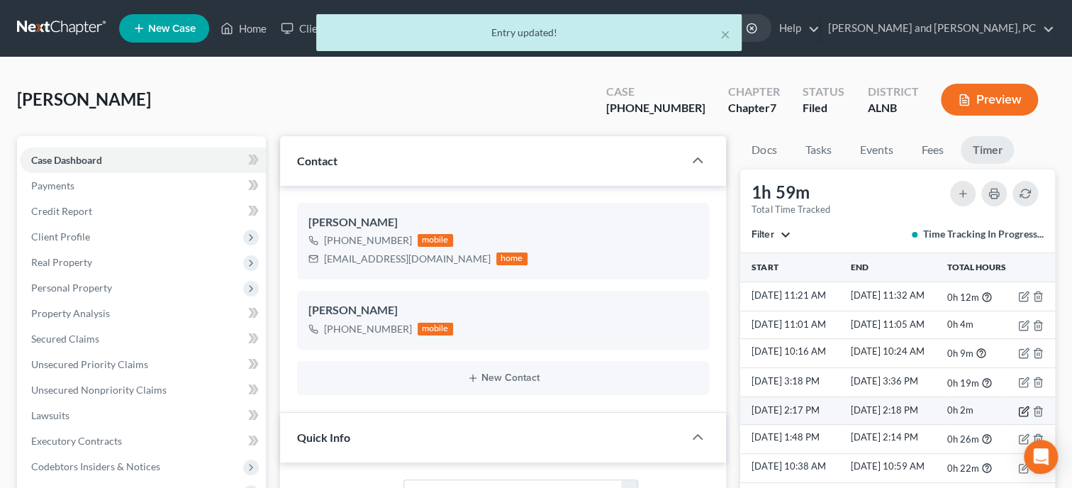
click at [1020, 410] on icon "button" at bounding box center [1023, 411] width 11 height 11
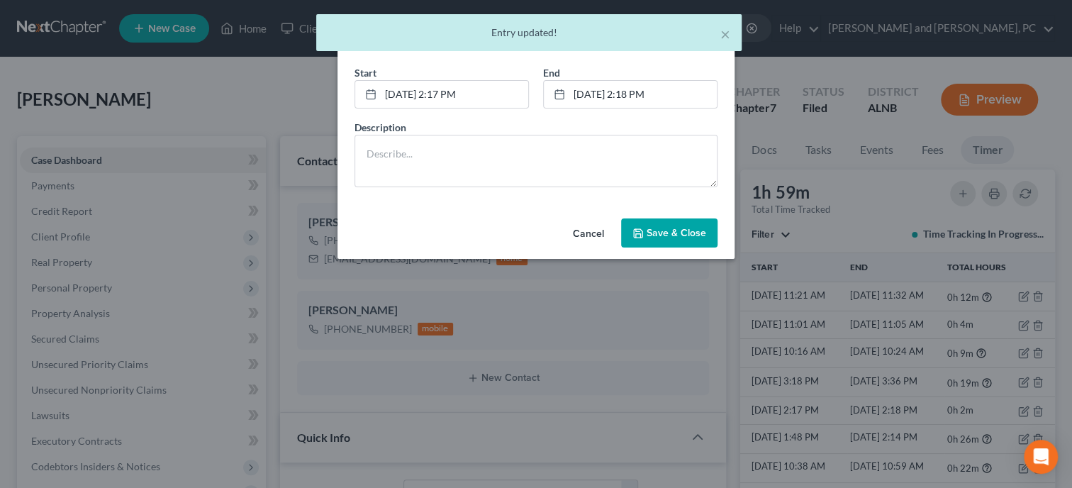
click at [444, 131] on div "Description" at bounding box center [535, 153] width 377 height 67
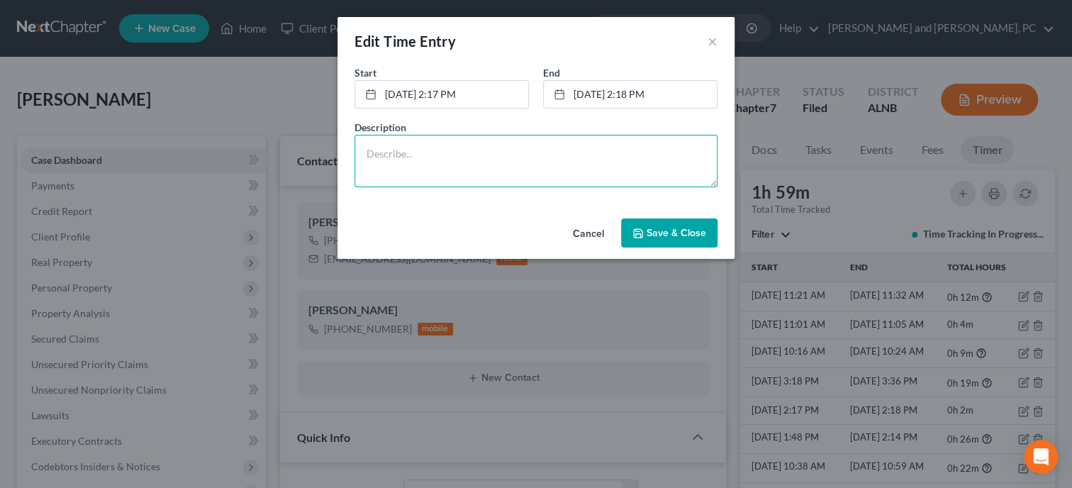
click at [443, 144] on textarea at bounding box center [535, 161] width 363 height 52
type textarea "Text To Client With Question"
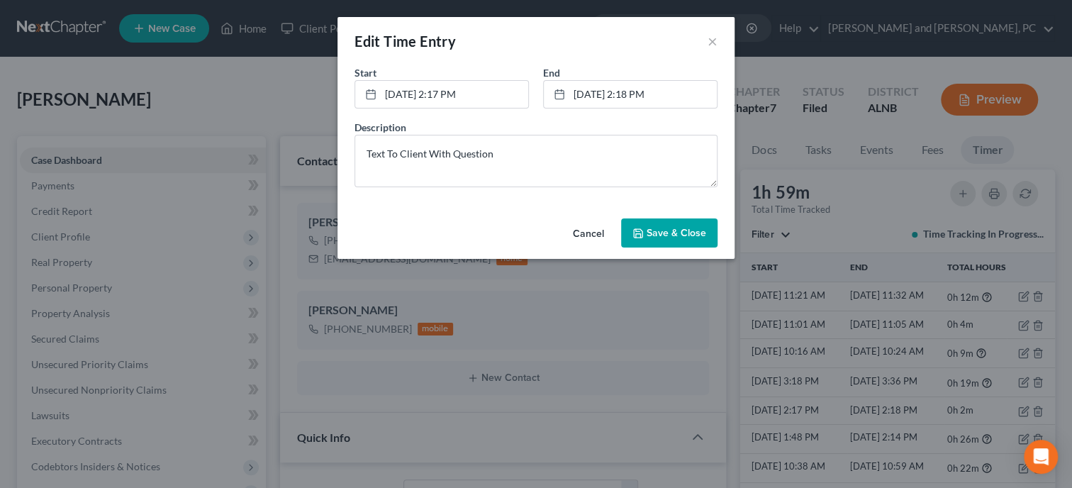
click at [671, 242] on button "Save & Close" at bounding box center [669, 233] width 96 height 30
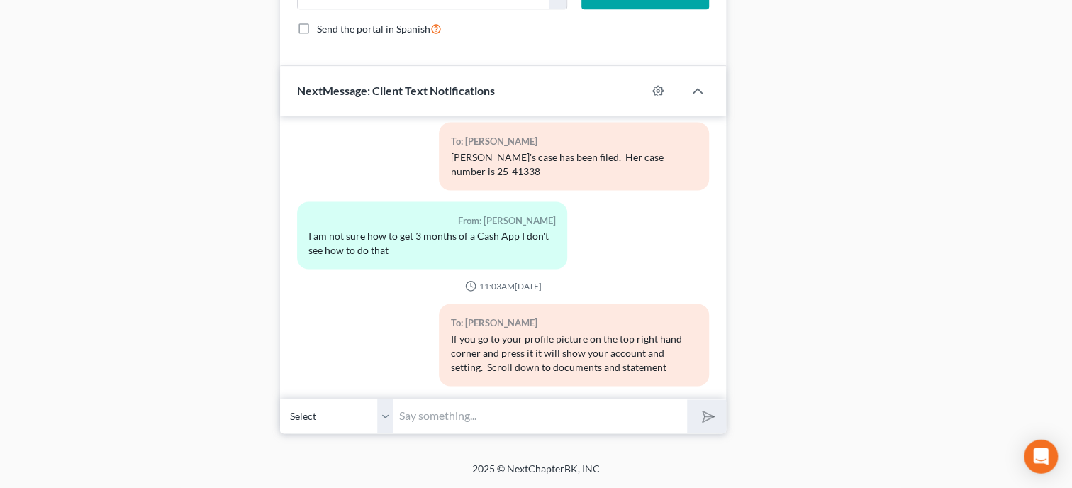
scroll to position [1054, 0]
click at [461, 417] on input "text" at bounding box center [540, 416] width 294 height 35
type input "Your case has been filed. Your case number is 25-41338"
click at [697, 417] on icon "submit" at bounding box center [706, 417] width 20 height 20
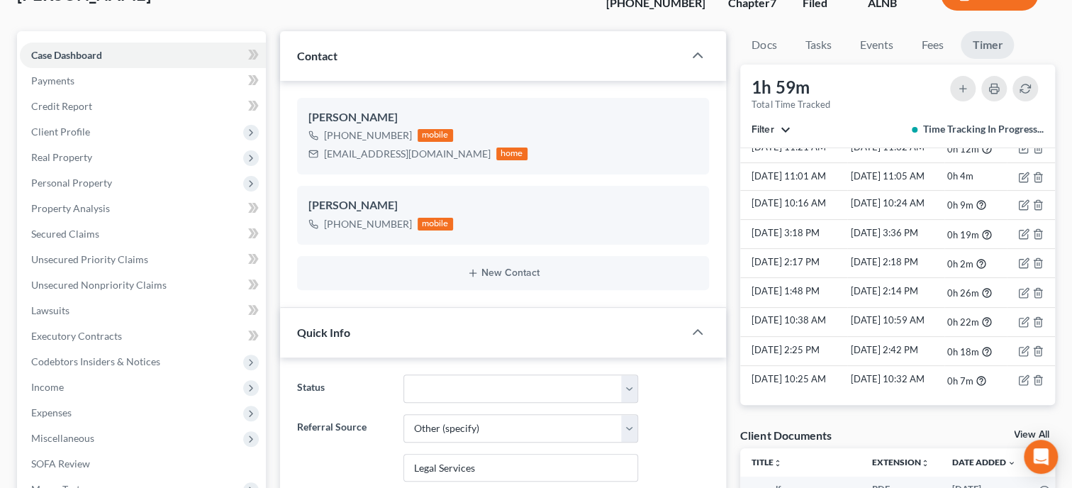
scroll to position [0, 0]
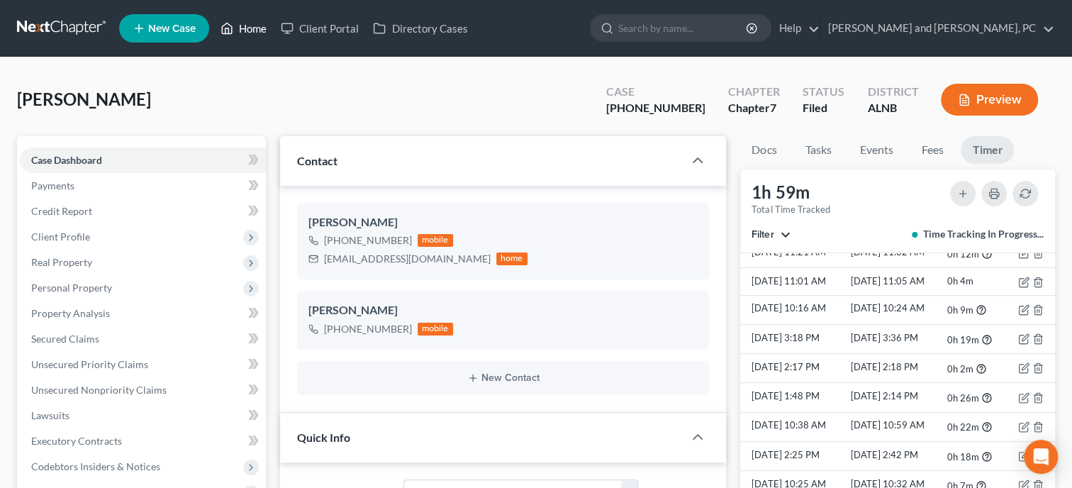
click at [242, 22] on link "Home" at bounding box center [243, 29] width 60 height 26
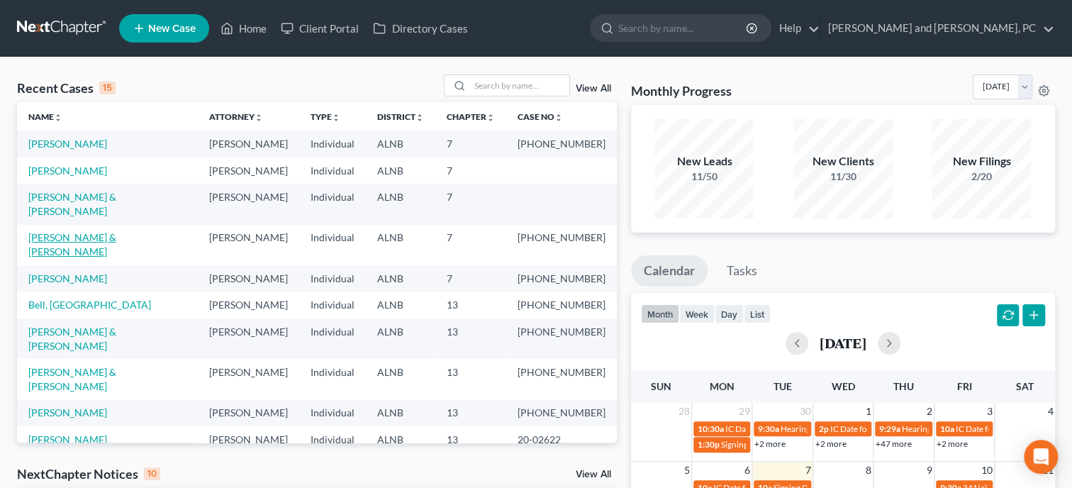
click at [90, 231] on link "[PERSON_NAME] & [PERSON_NAME]" at bounding box center [72, 244] width 88 height 26
select select "6"
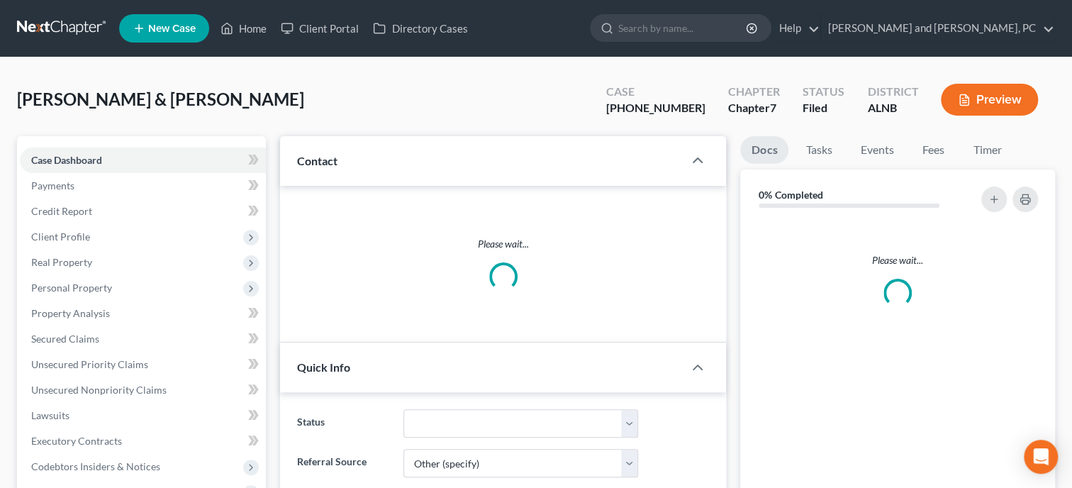
select select "0"
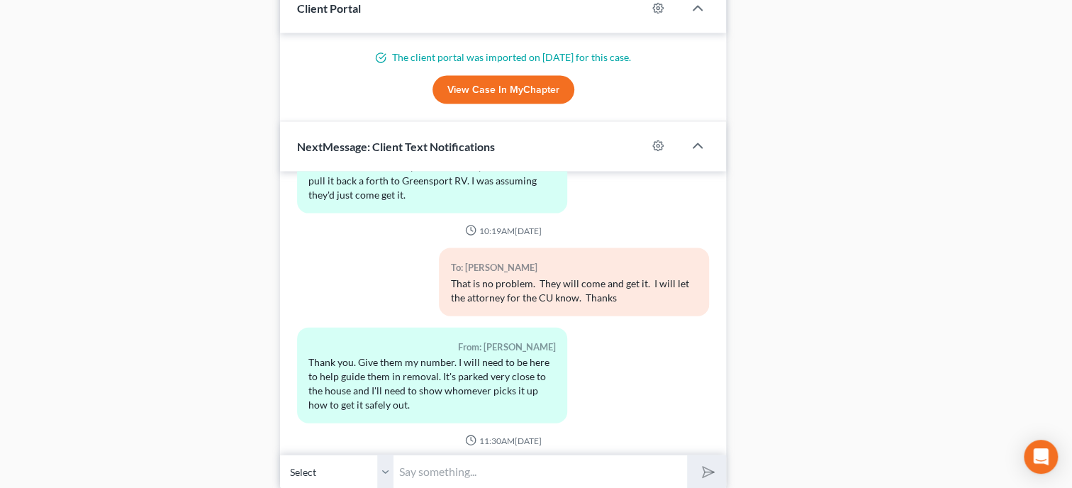
scroll to position [1685, 0]
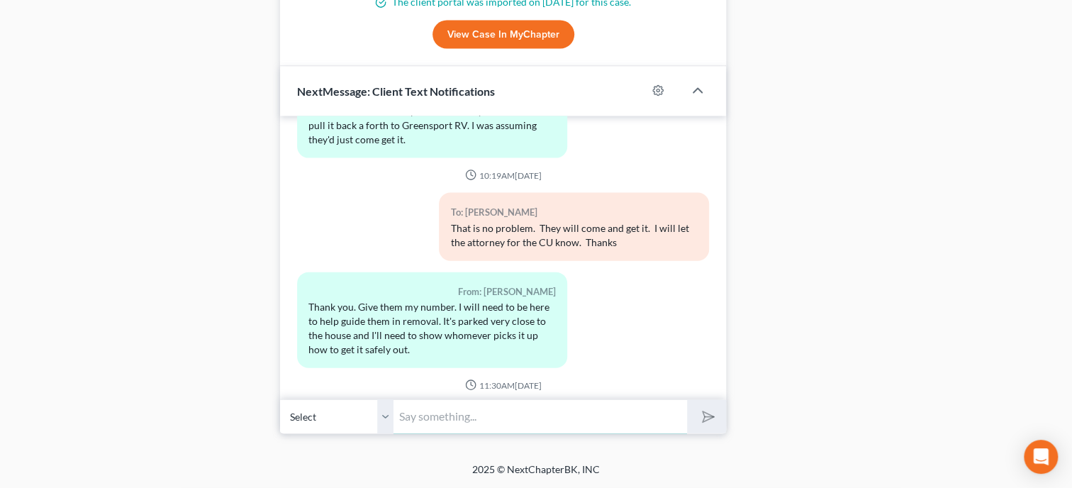
click at [515, 428] on input "text" at bounding box center [540, 416] width 294 height 35
click at [554, 428] on input "Just" at bounding box center [540, 416] width 294 height 35
type input "Just emailed their attorney and gave them your number. I am not sure when they …"
click at [687, 400] on button "submit" at bounding box center [706, 416] width 39 height 33
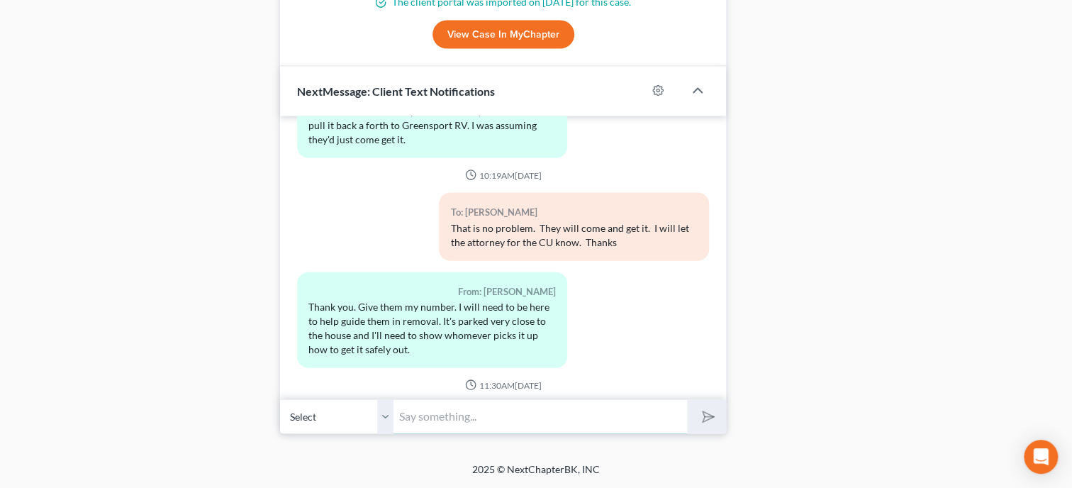
scroll to position [3863, 0]
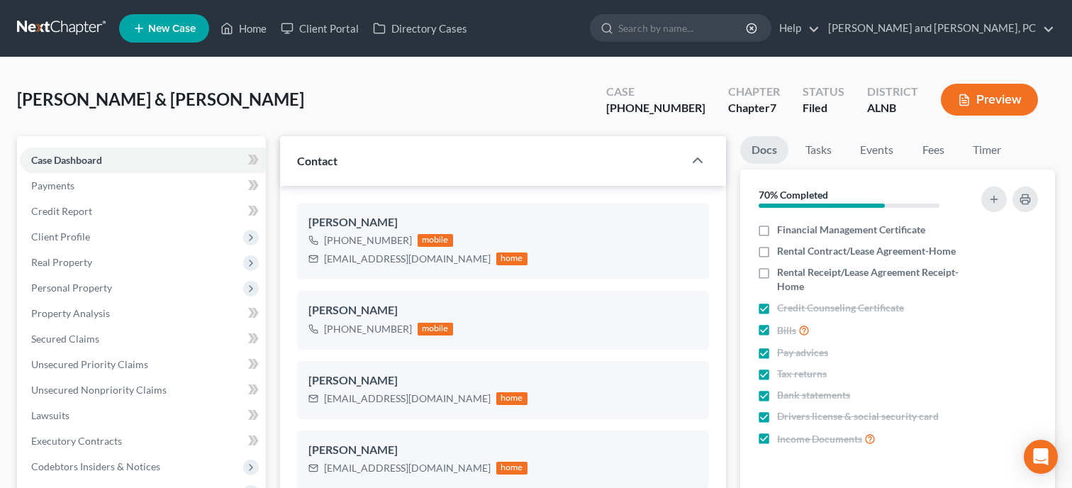
select select "6"
select select "0"
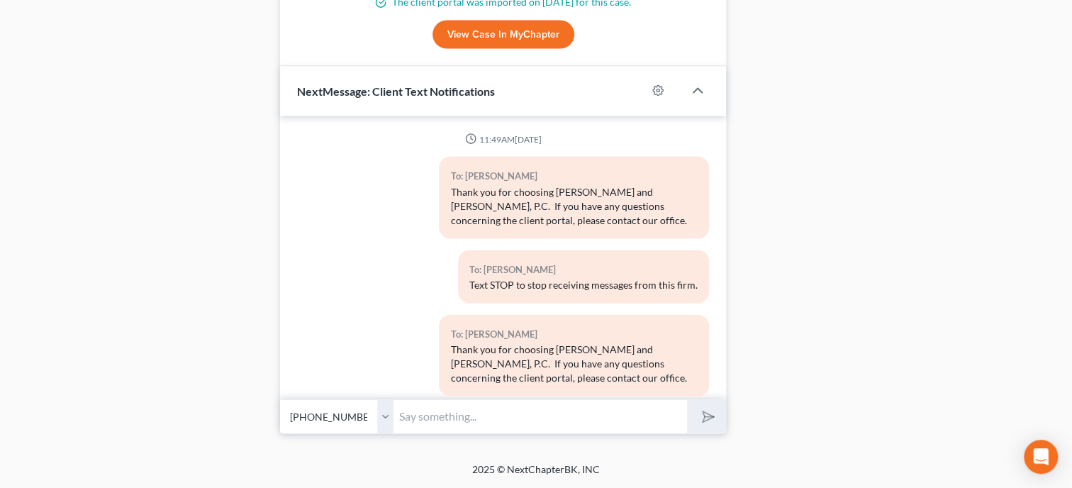
scroll to position [3681, 0]
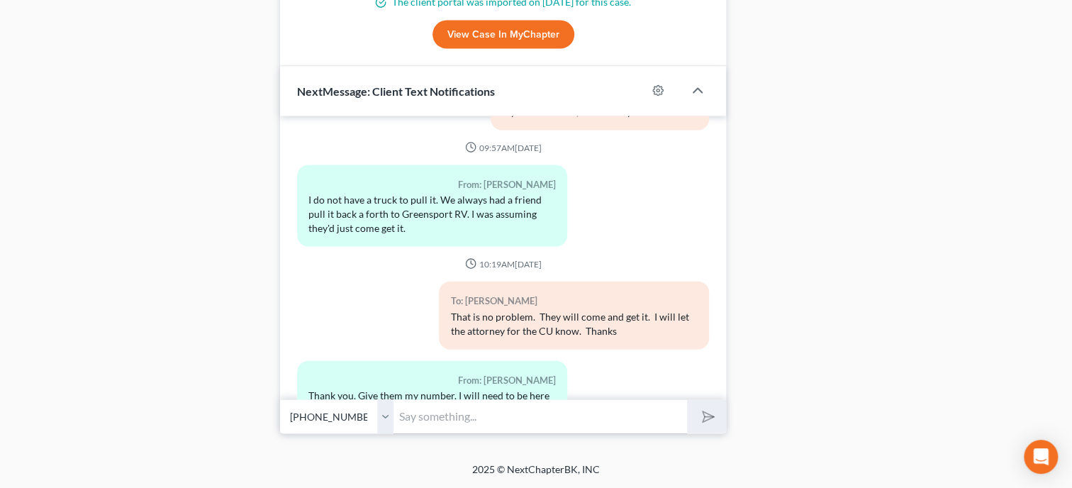
click at [449, 422] on input "text" at bounding box center [540, 416] width 294 height 35
type input "Will do. Thank you"
click at [704, 406] on button "submit" at bounding box center [706, 416] width 39 height 33
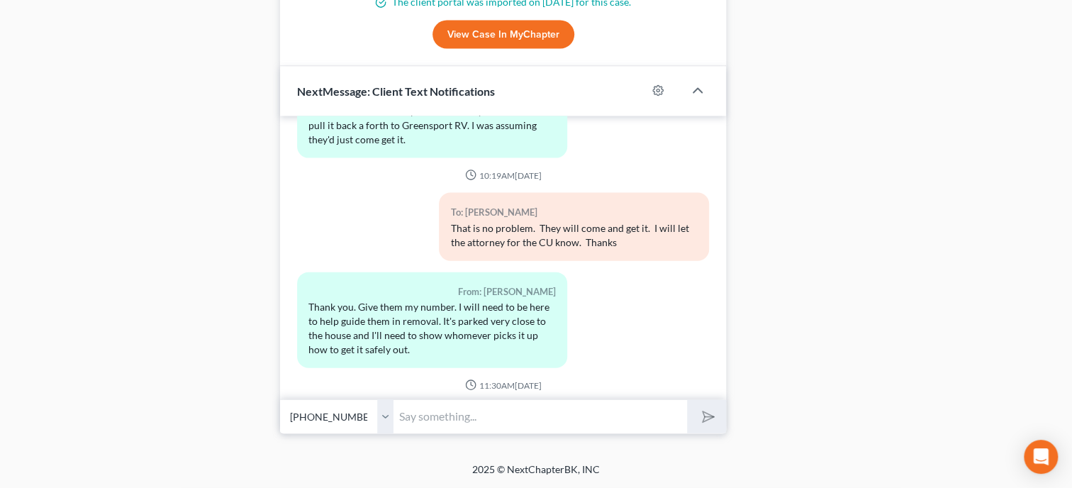
scroll to position [3863, 0]
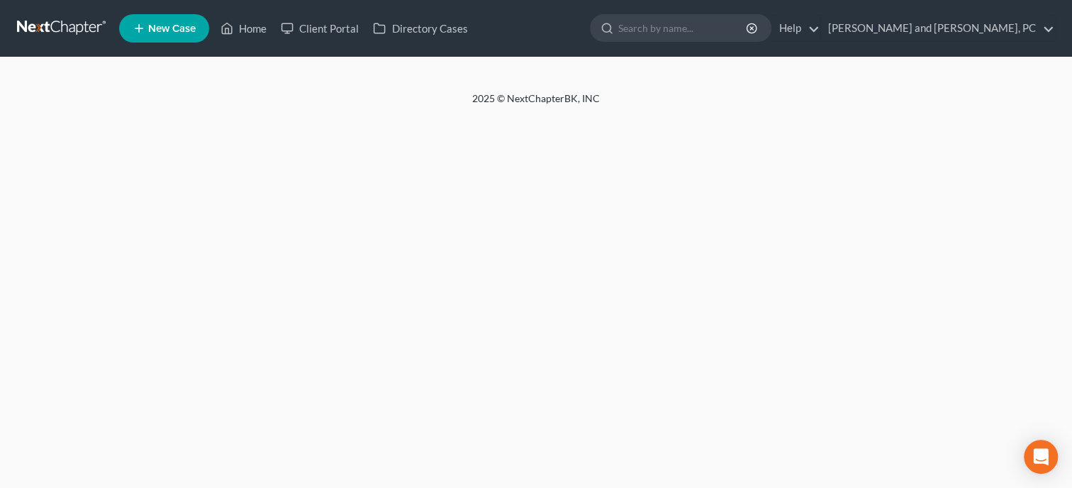
select select "6"
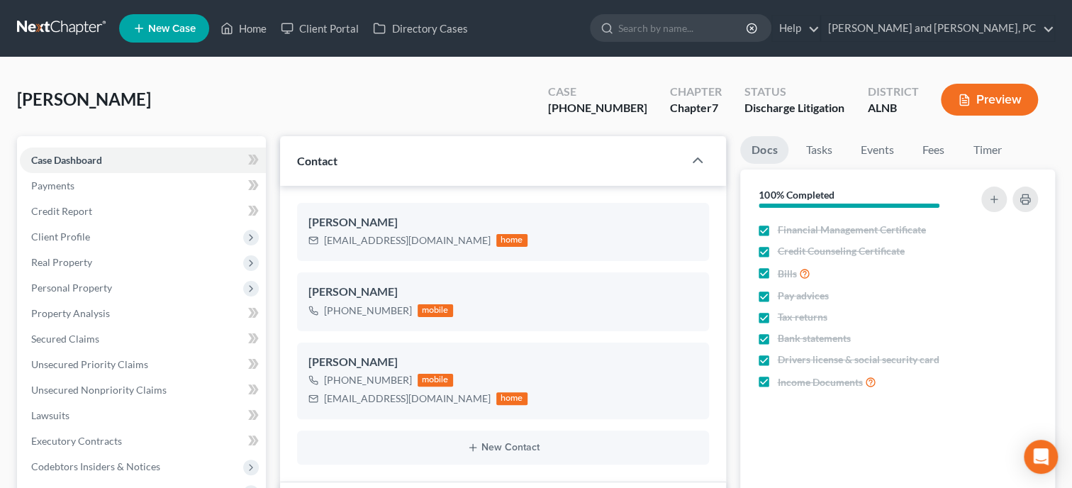
select select "0"
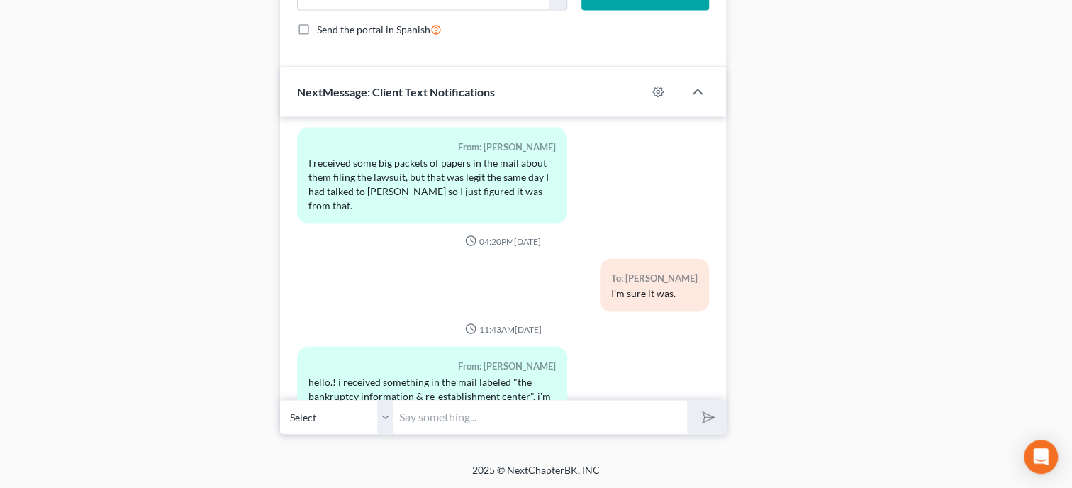
scroll to position [1490, 0]
click at [519, 418] on input "text" at bounding box center [540, 416] width 294 height 35
type input "Ok. Send it to me so I can look at it."
click at [709, 417] on line "submit" at bounding box center [709, 416] width 9 height 9
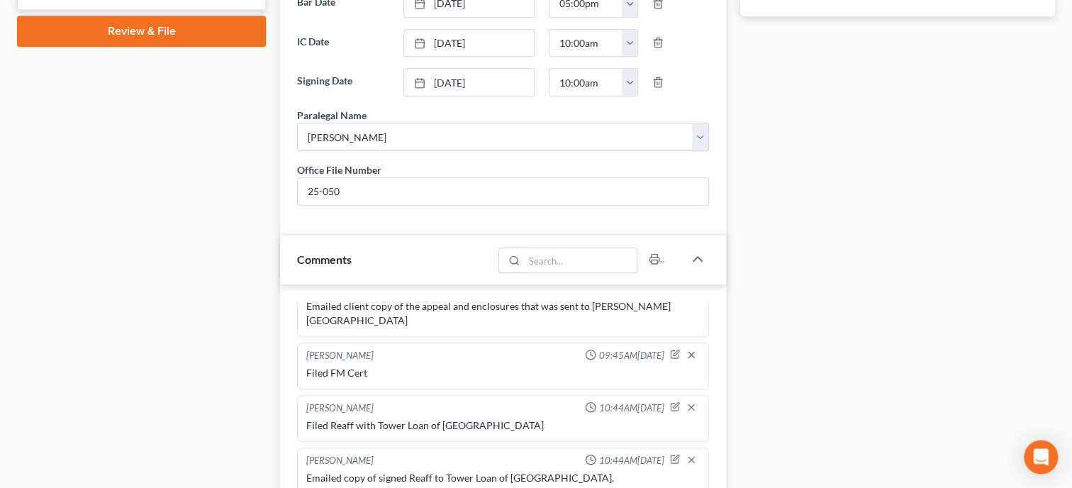
scroll to position [249, 0]
